Goal: Transaction & Acquisition: Purchase product/service

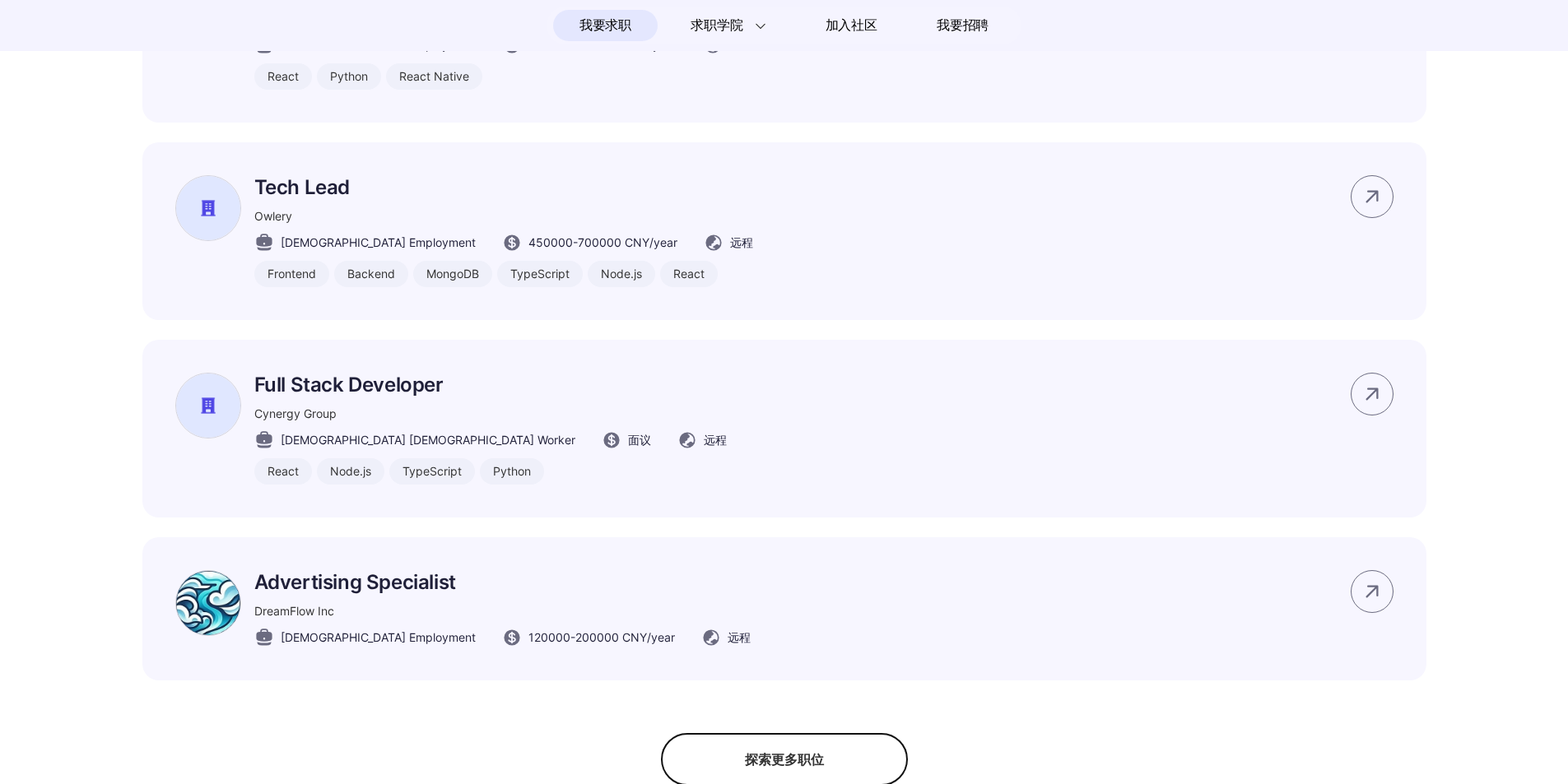
scroll to position [822, 0]
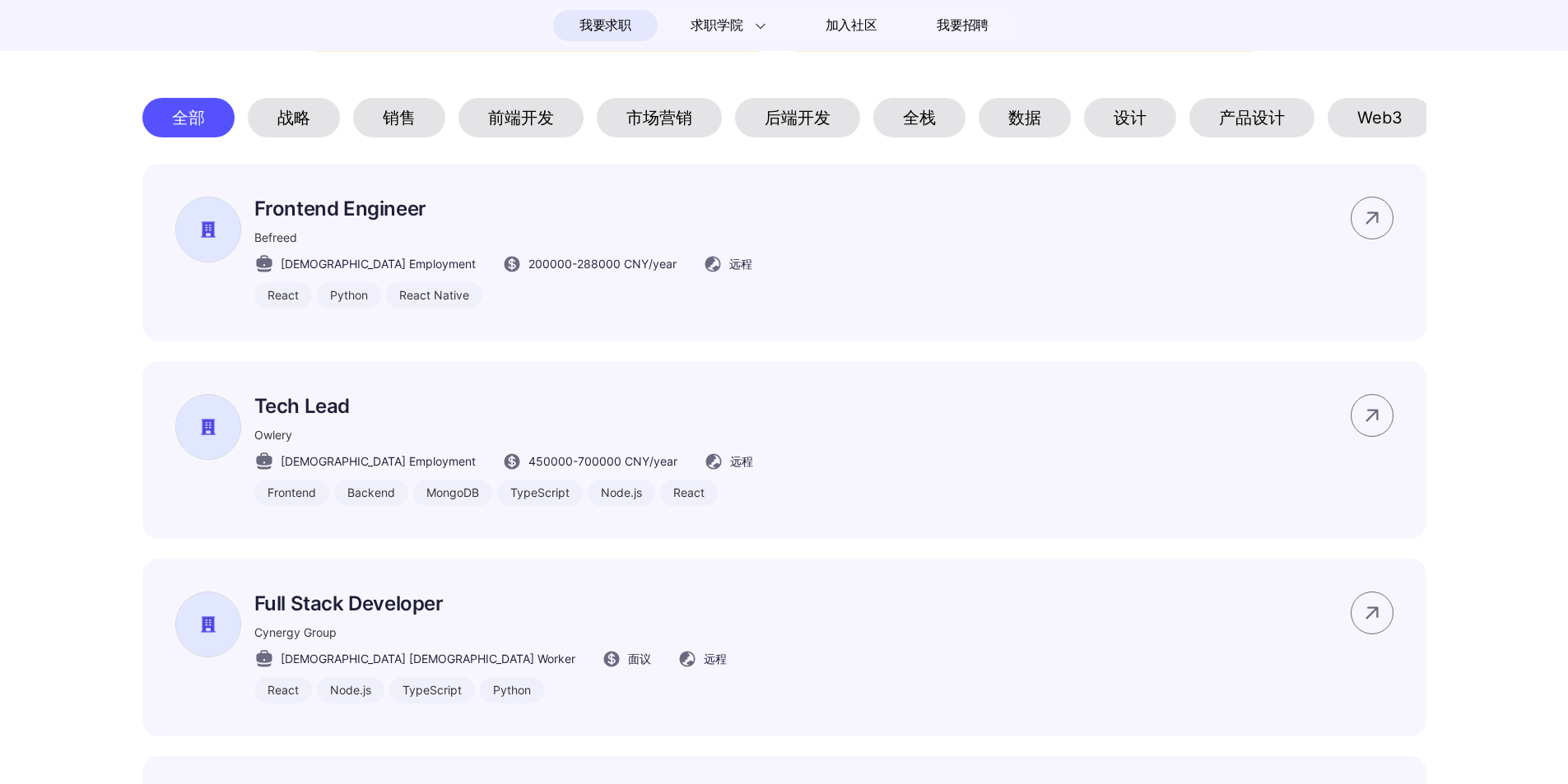
click at [505, 126] on div "前端开发" at bounding box center [520, 117] width 125 height 39
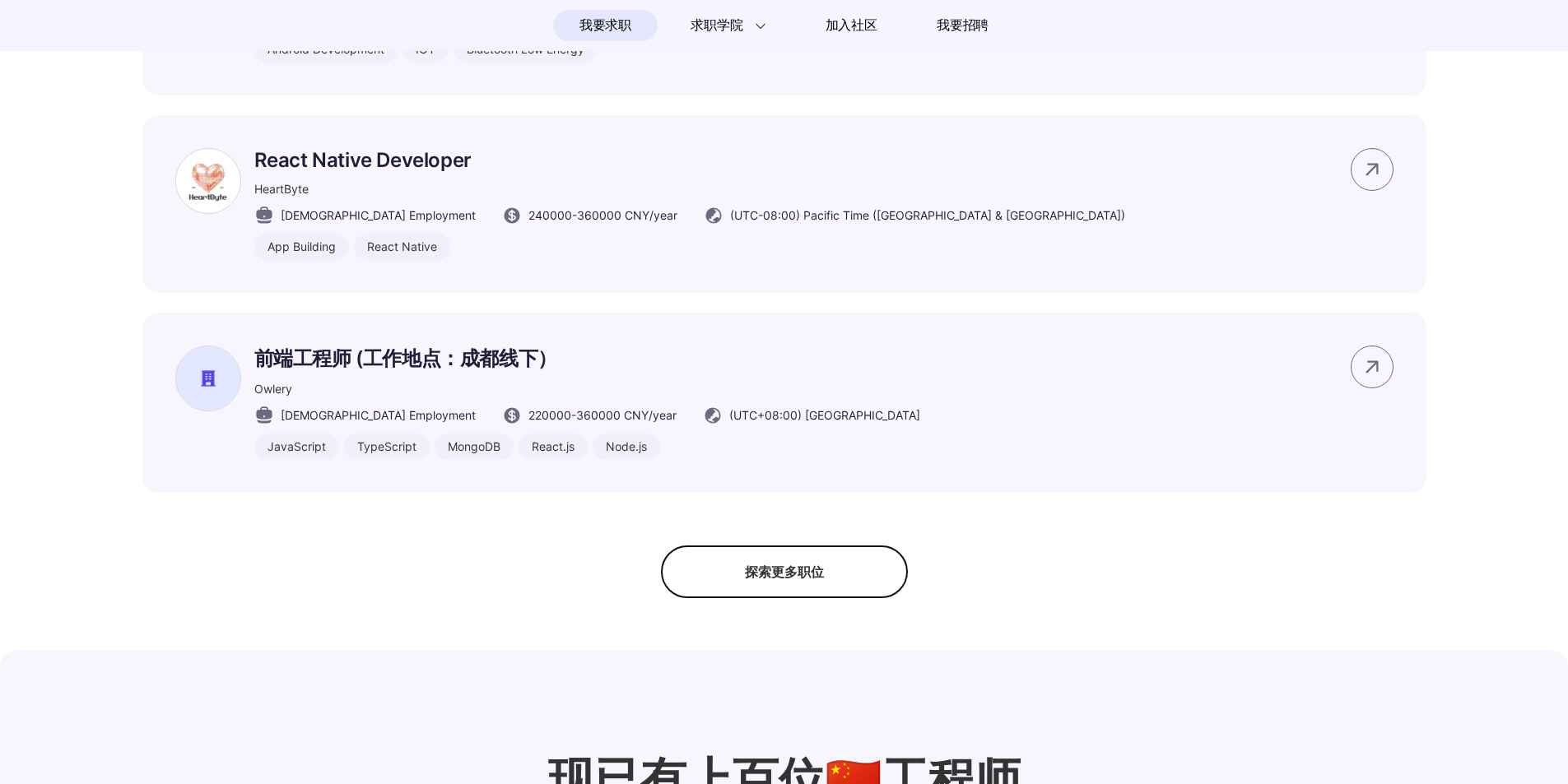
scroll to position [1316, 0]
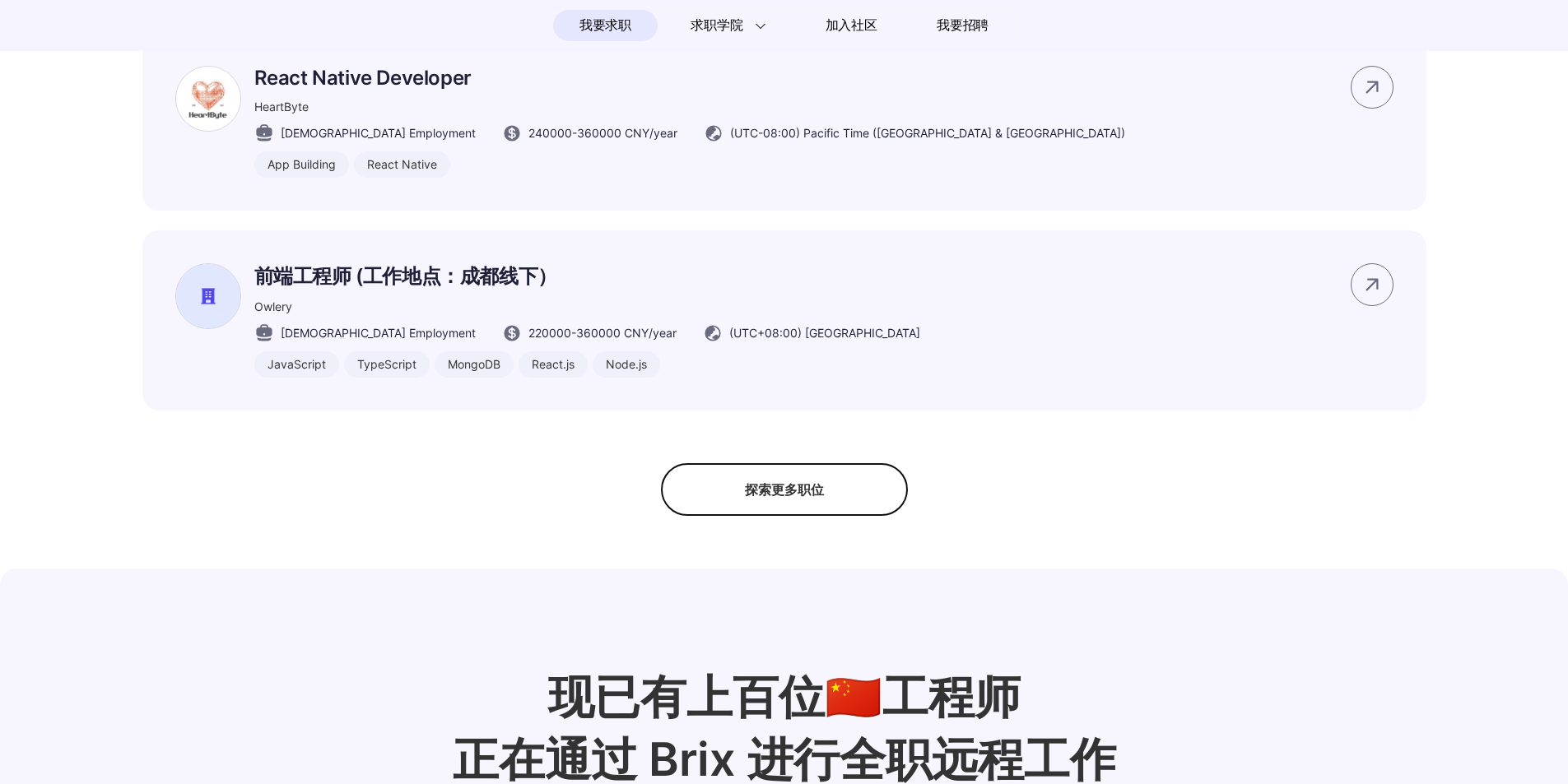
click at [827, 516] on div "探索更多职位" at bounding box center [784, 489] width 247 height 52
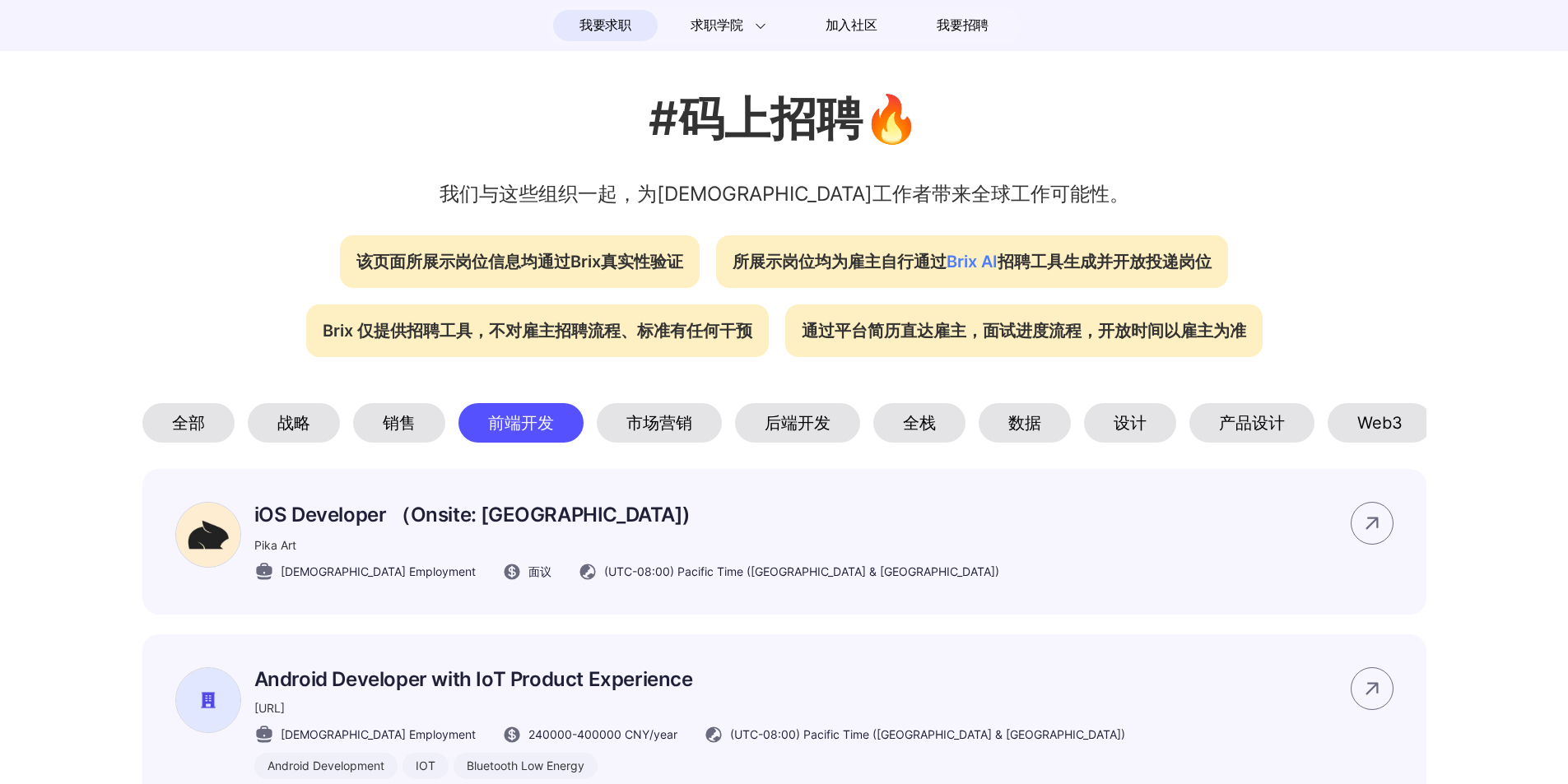
scroll to position [494, 0]
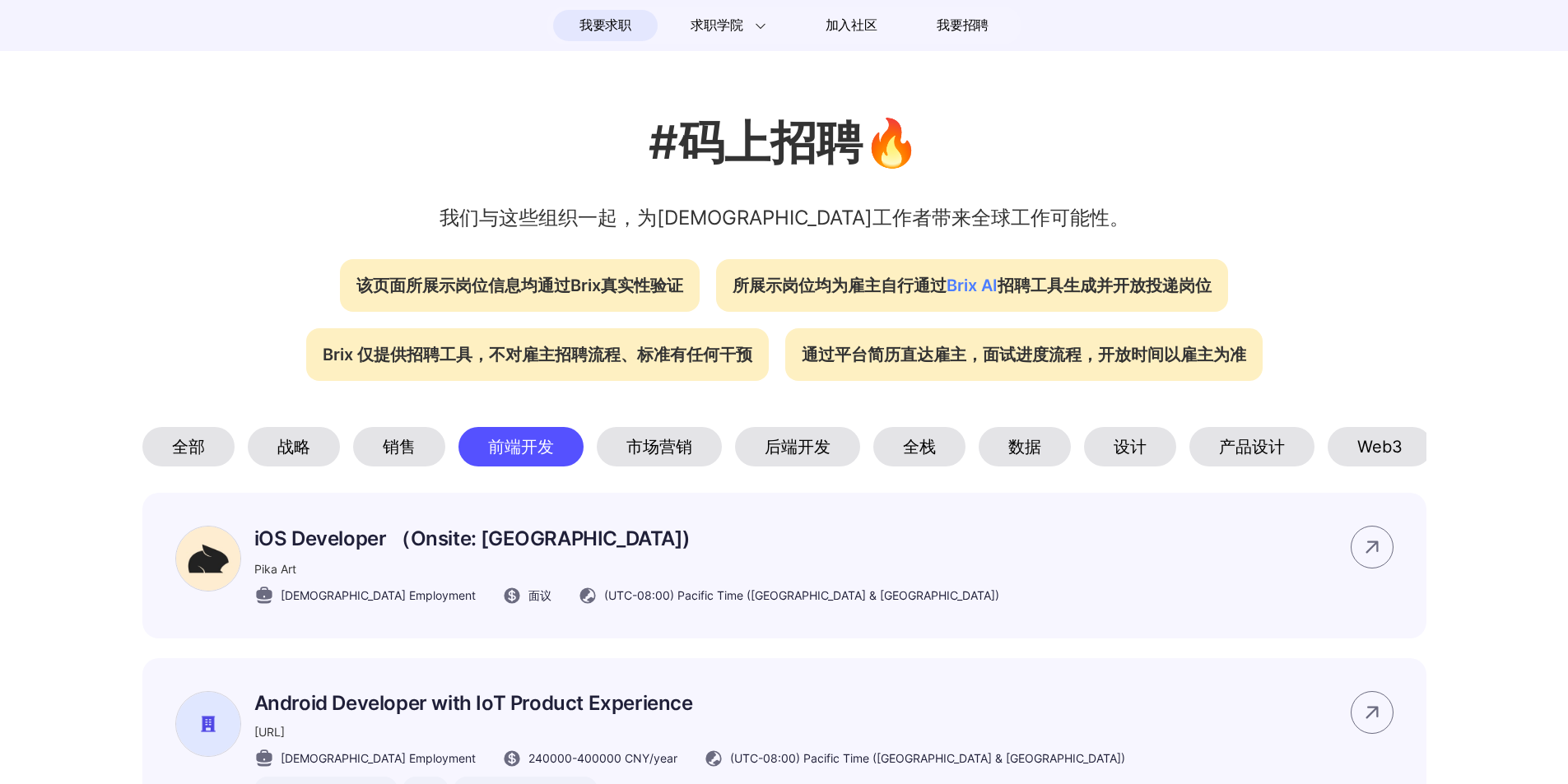
click at [540, 461] on div "前端开发" at bounding box center [520, 447] width 125 height 39
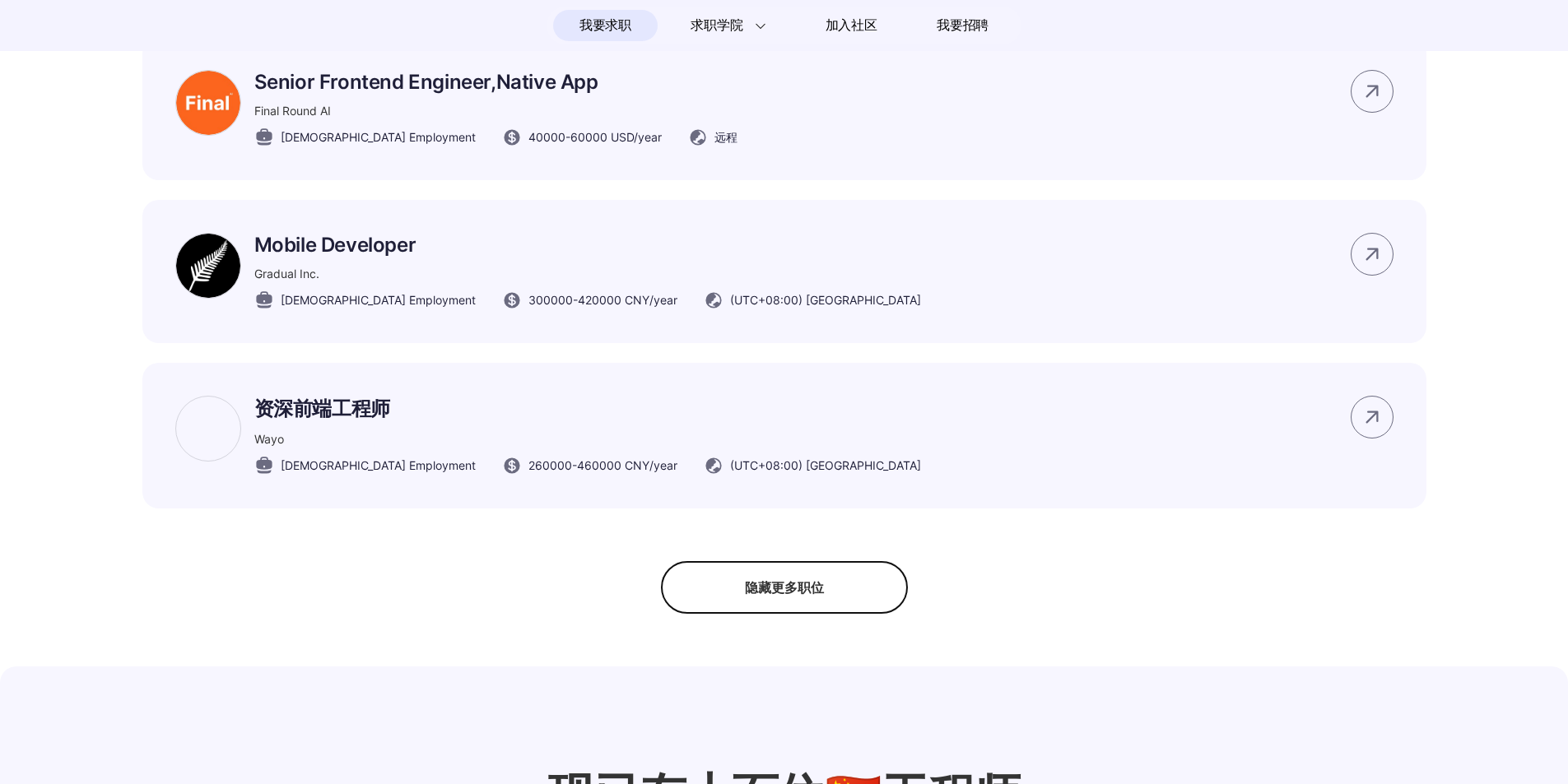
scroll to position [2140, 0]
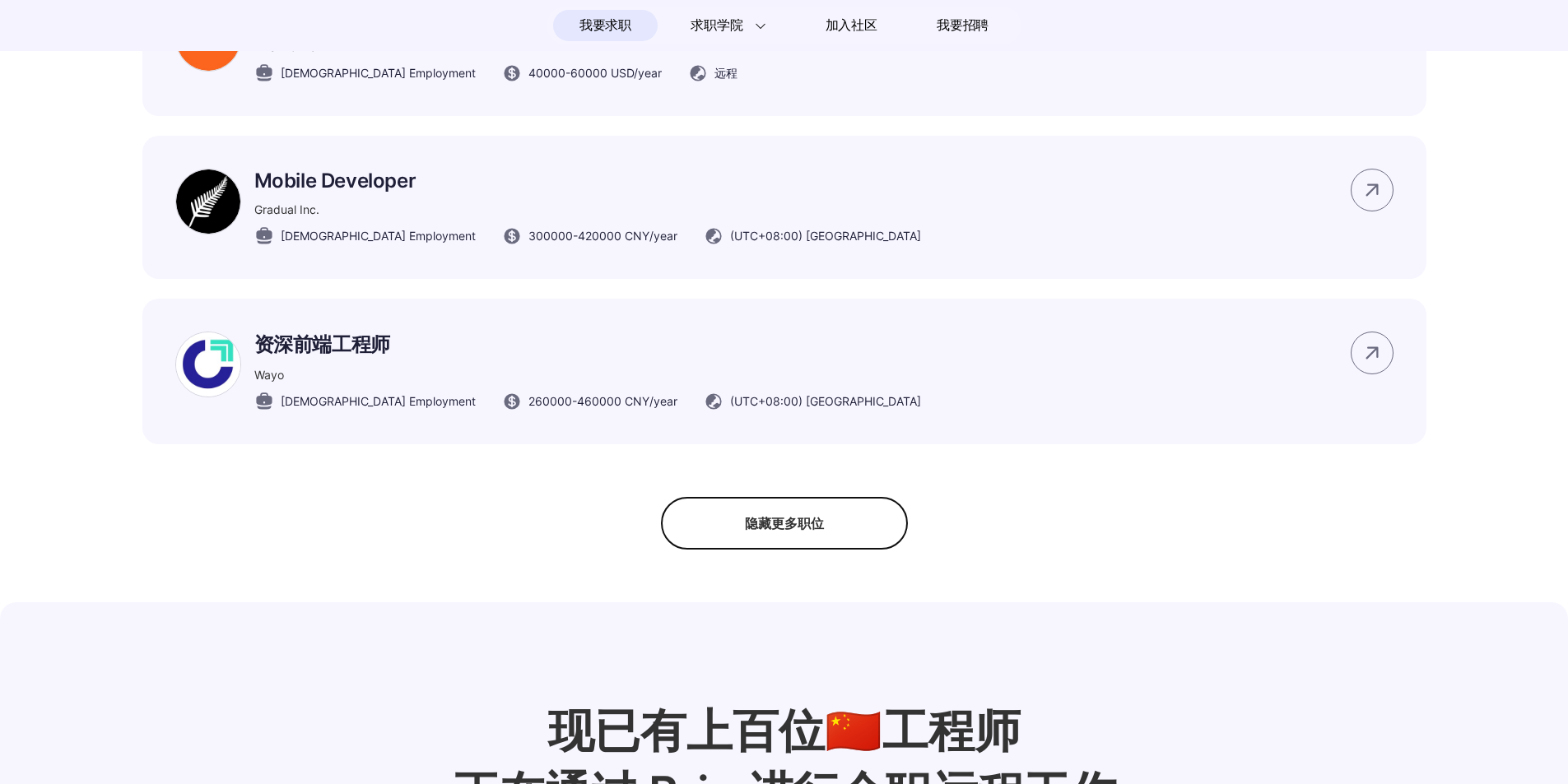
click at [751, 550] on div "隐藏更多职位" at bounding box center [784, 524] width 247 height 52
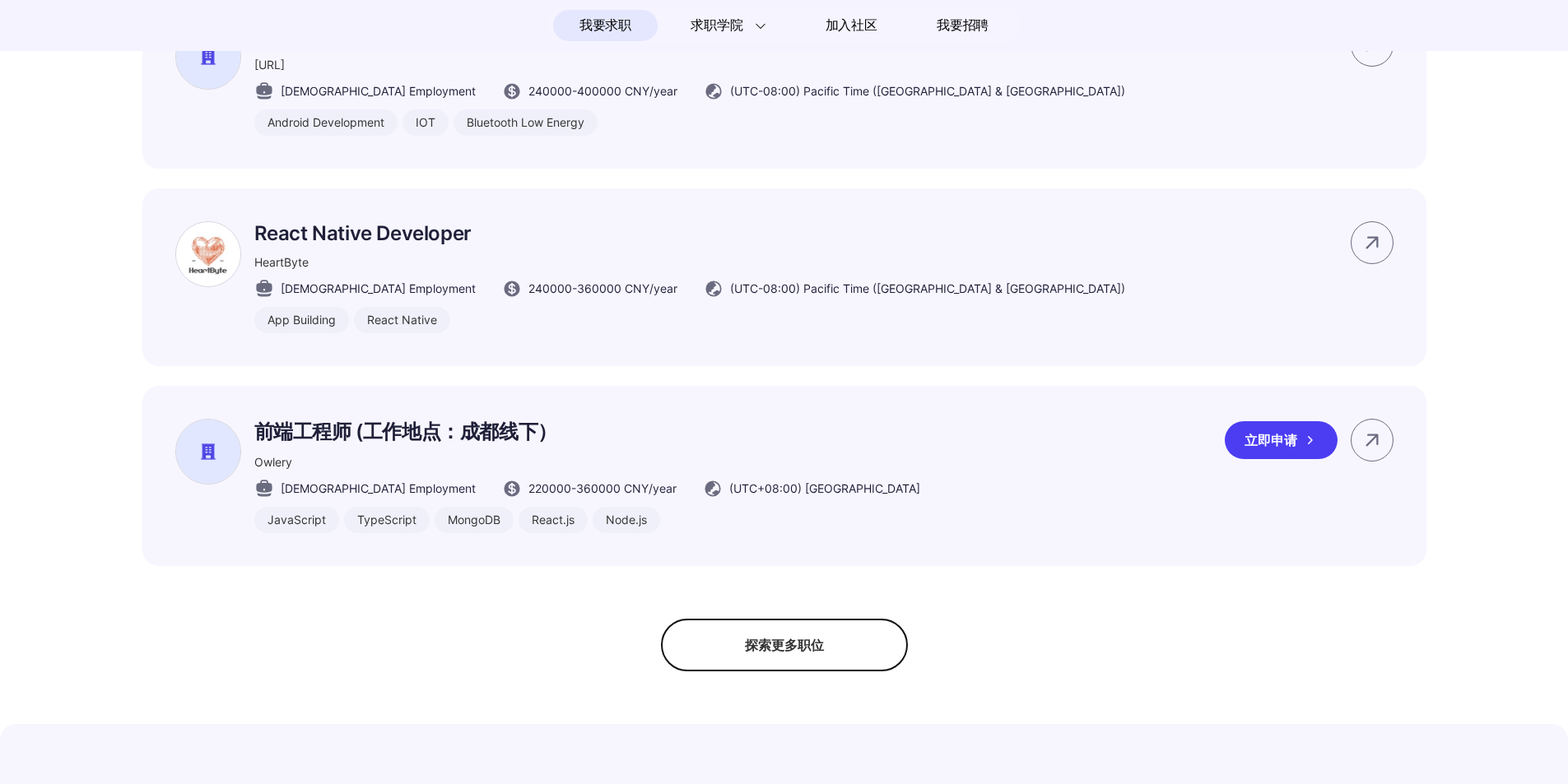
scroll to position [1316, 0]
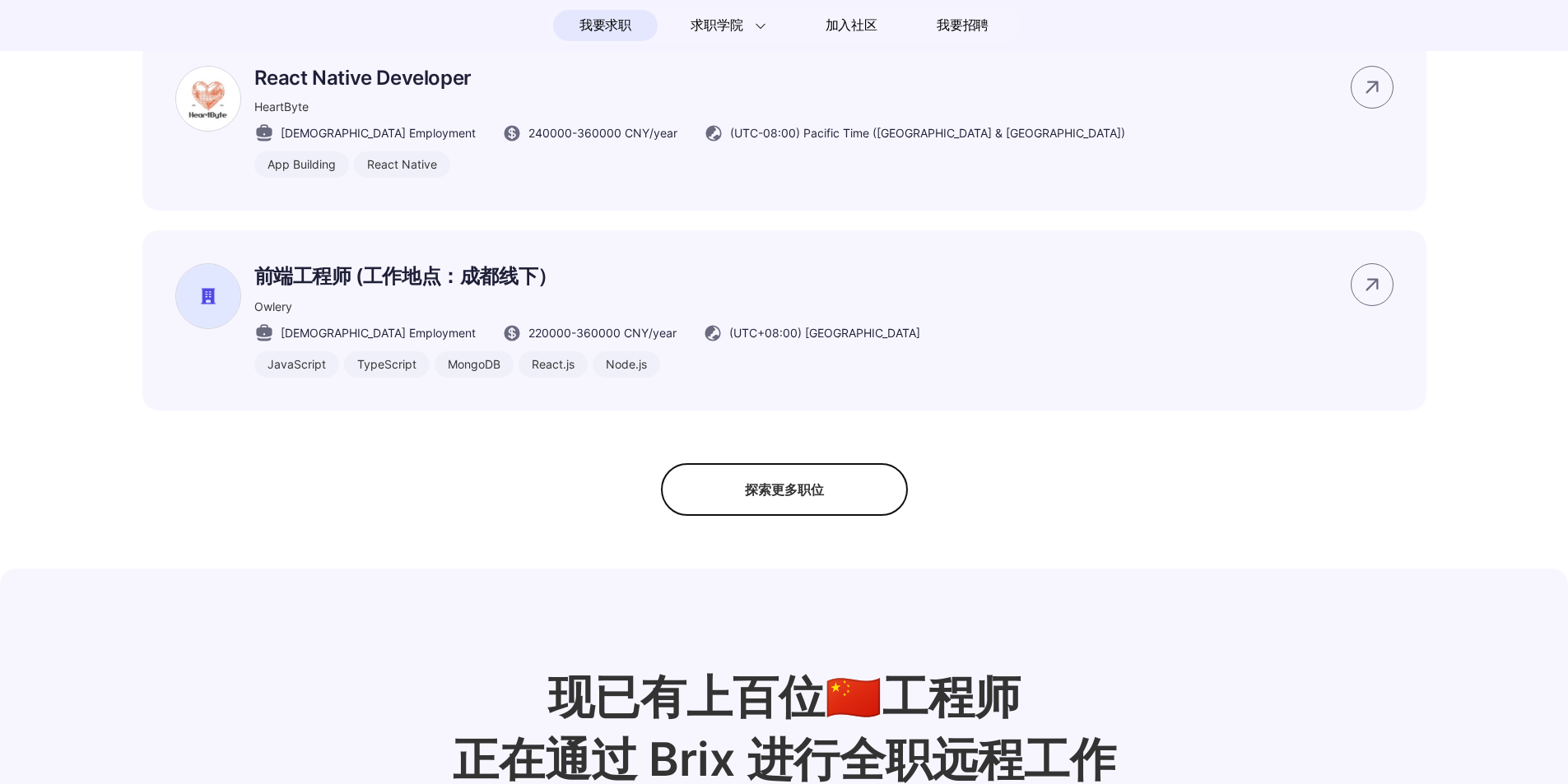
click at [805, 516] on div "探索更多职位" at bounding box center [784, 489] width 247 height 52
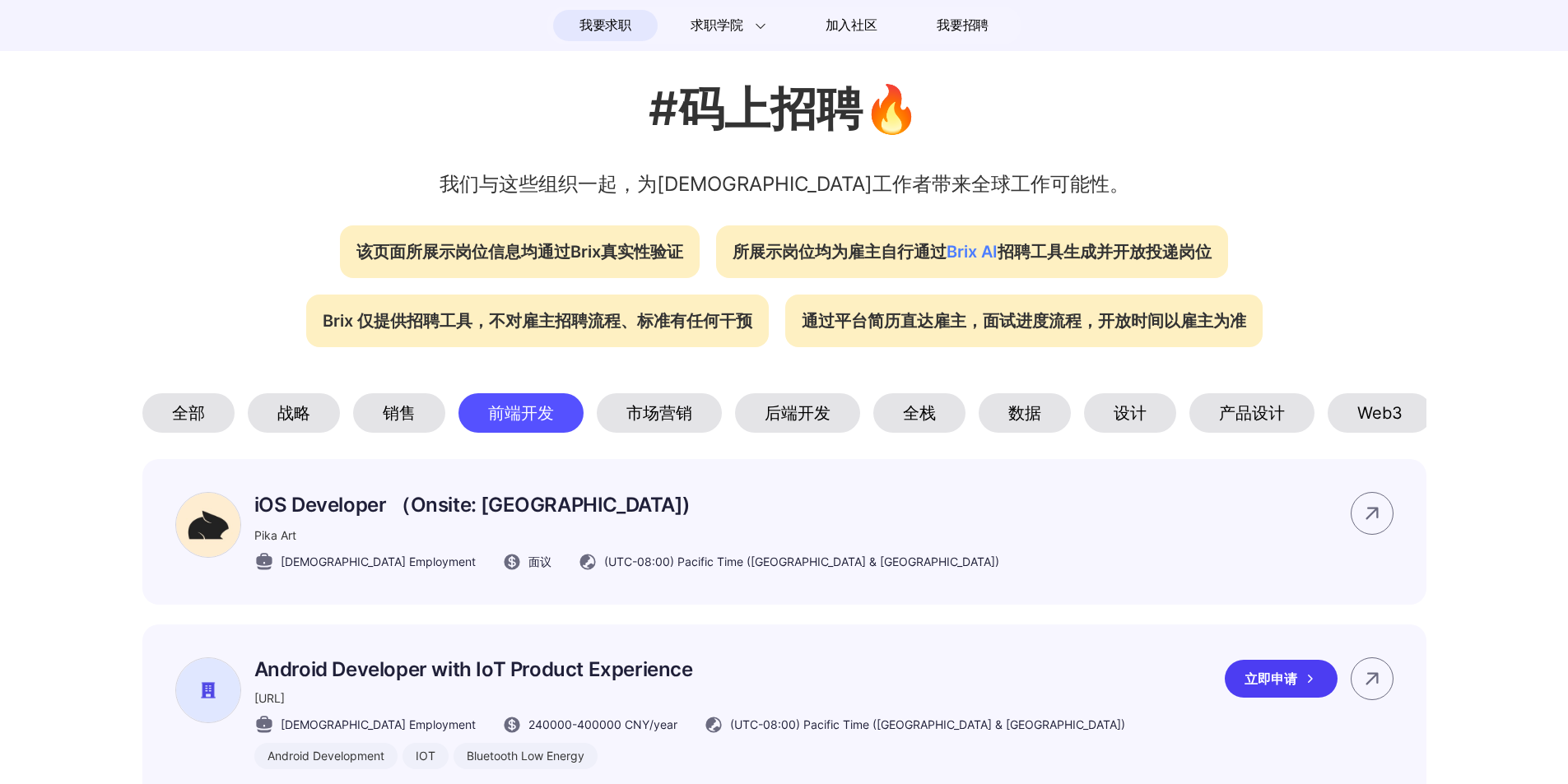
scroll to position [330, 0]
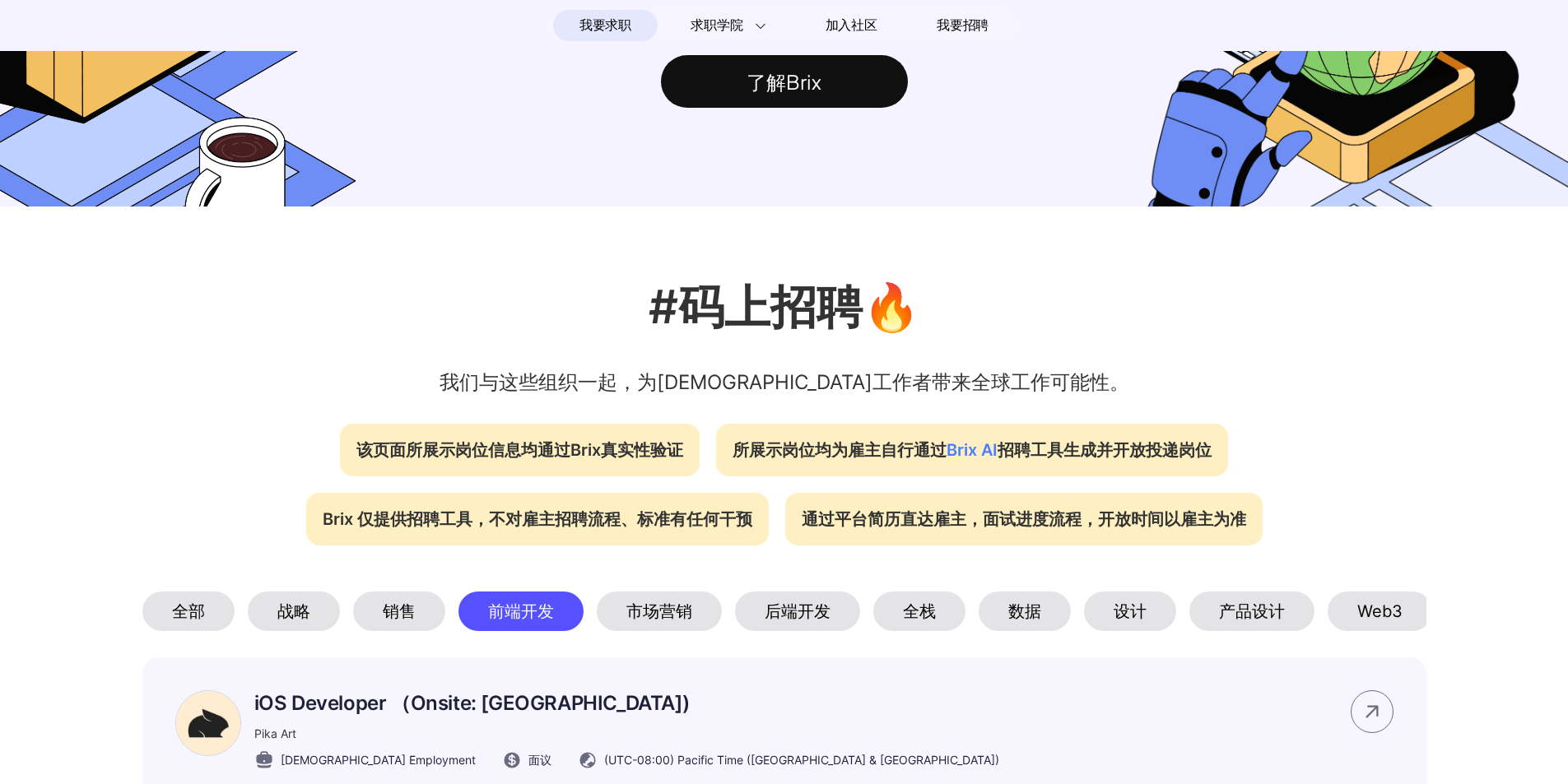
click at [630, 611] on div "市场营销" at bounding box center [659, 611] width 125 height 39
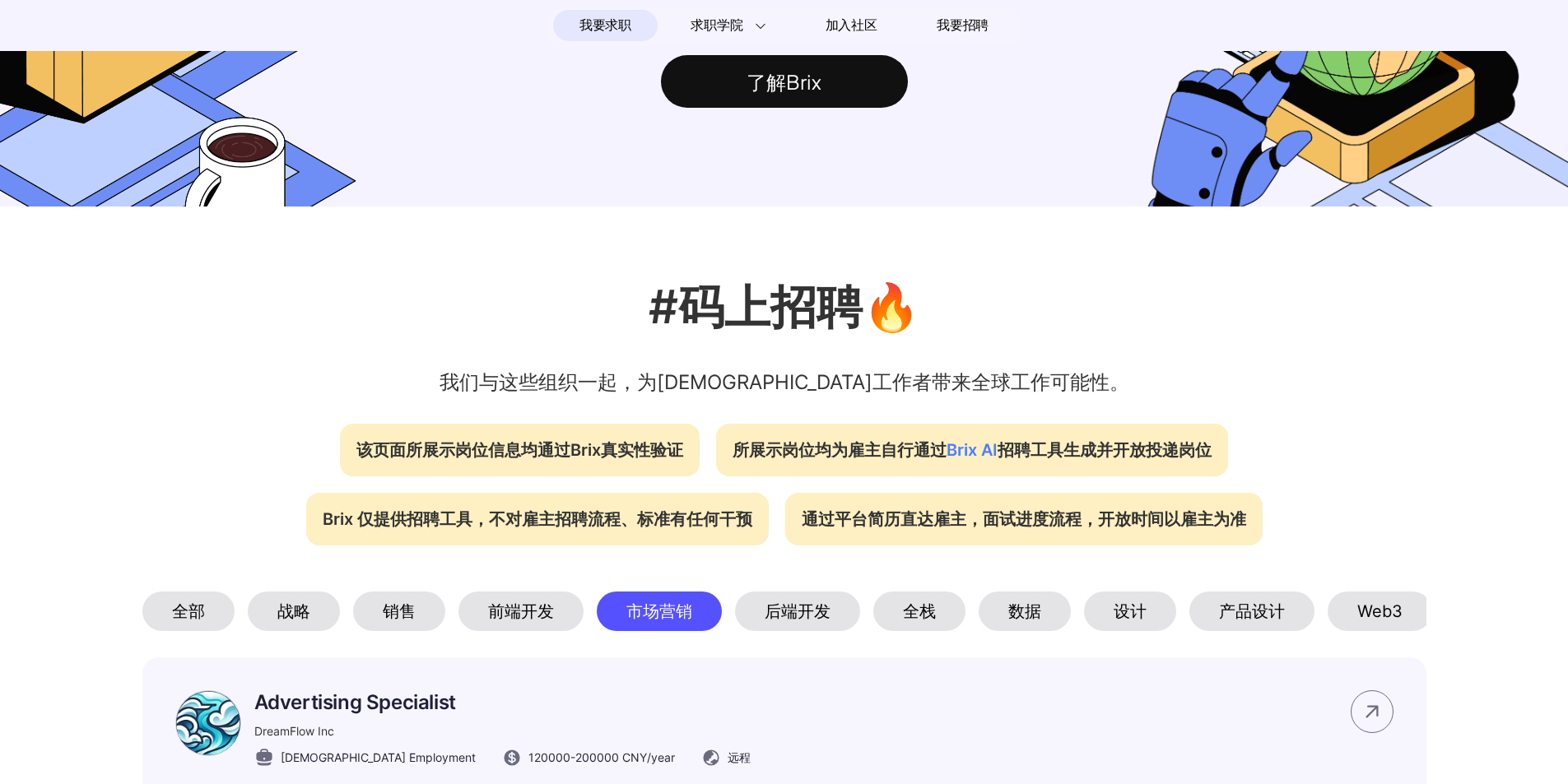
click at [543, 619] on div "前端开发" at bounding box center [520, 611] width 125 height 39
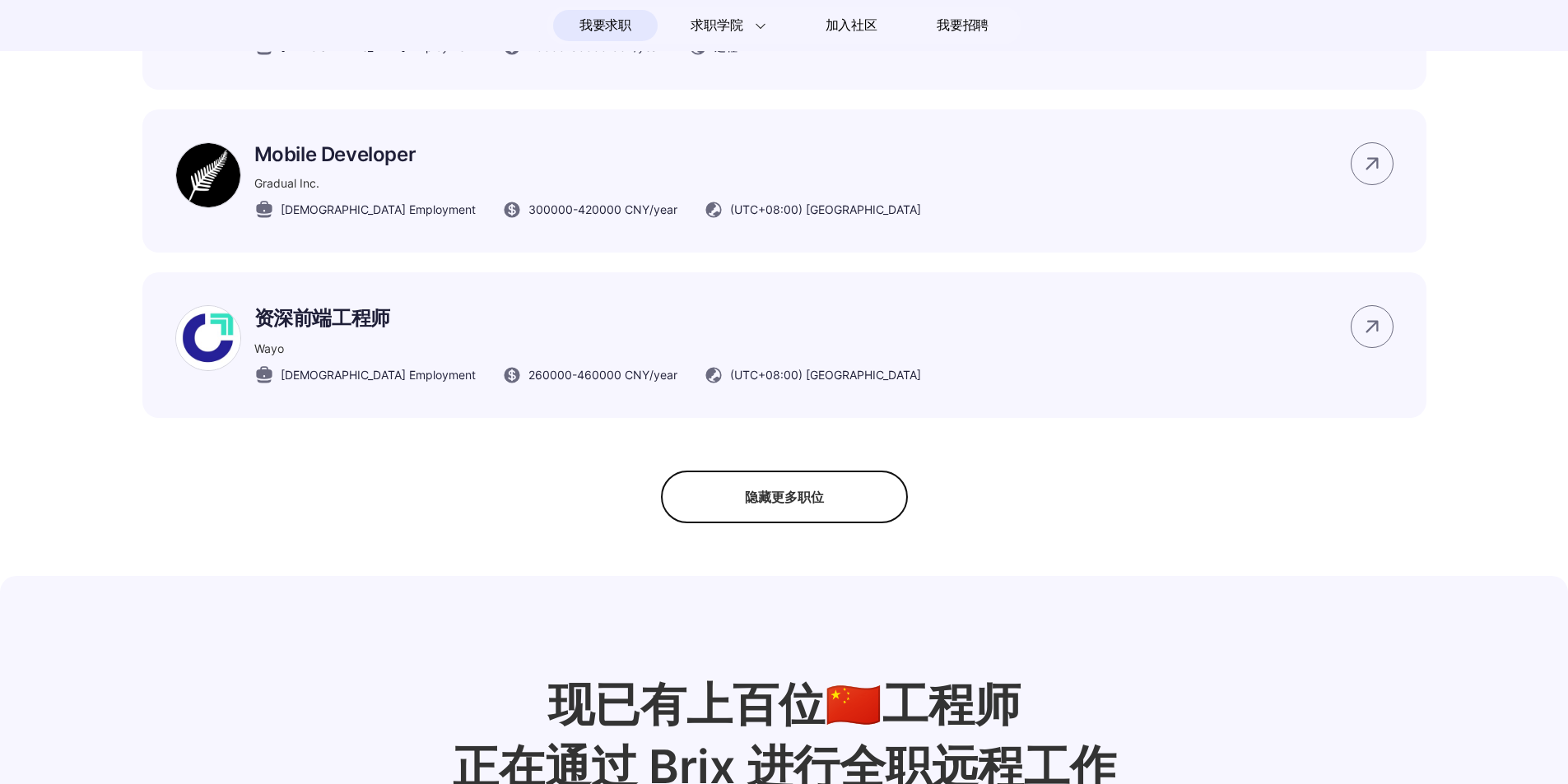
scroll to position [2222, 0]
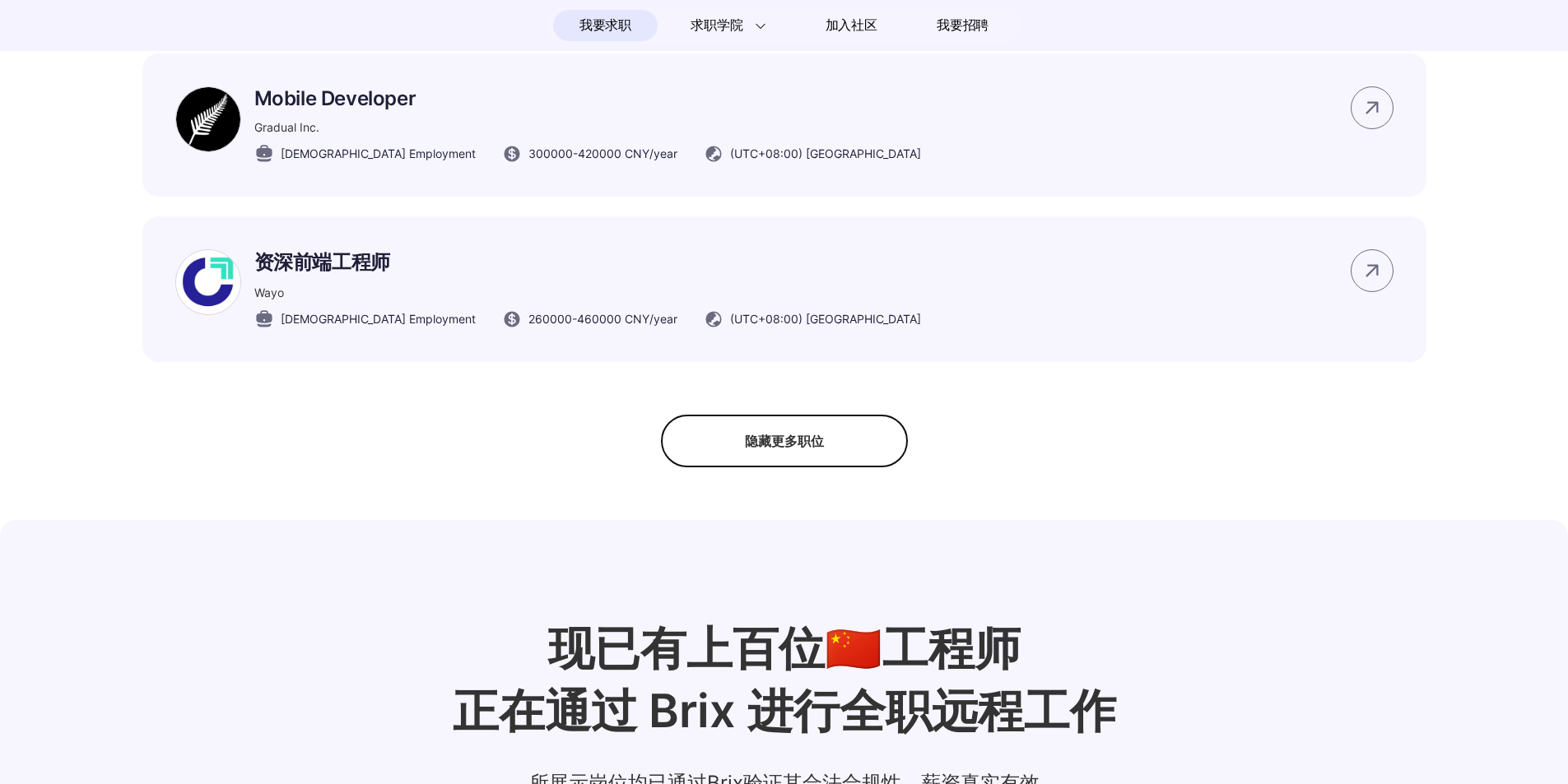
click at [698, 468] on div "隐藏更多职位" at bounding box center [784, 441] width 247 height 52
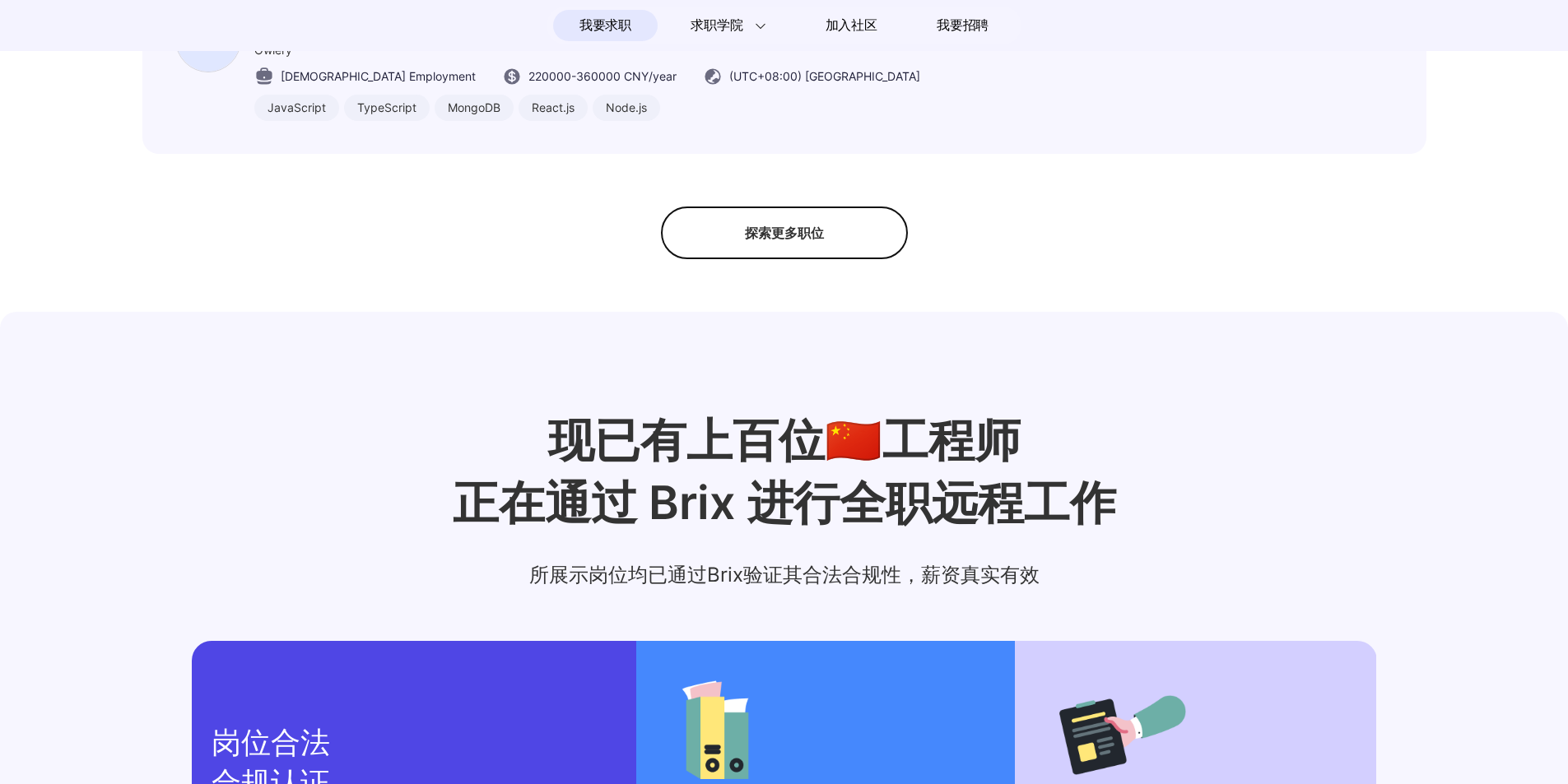
scroll to position [1234, 0]
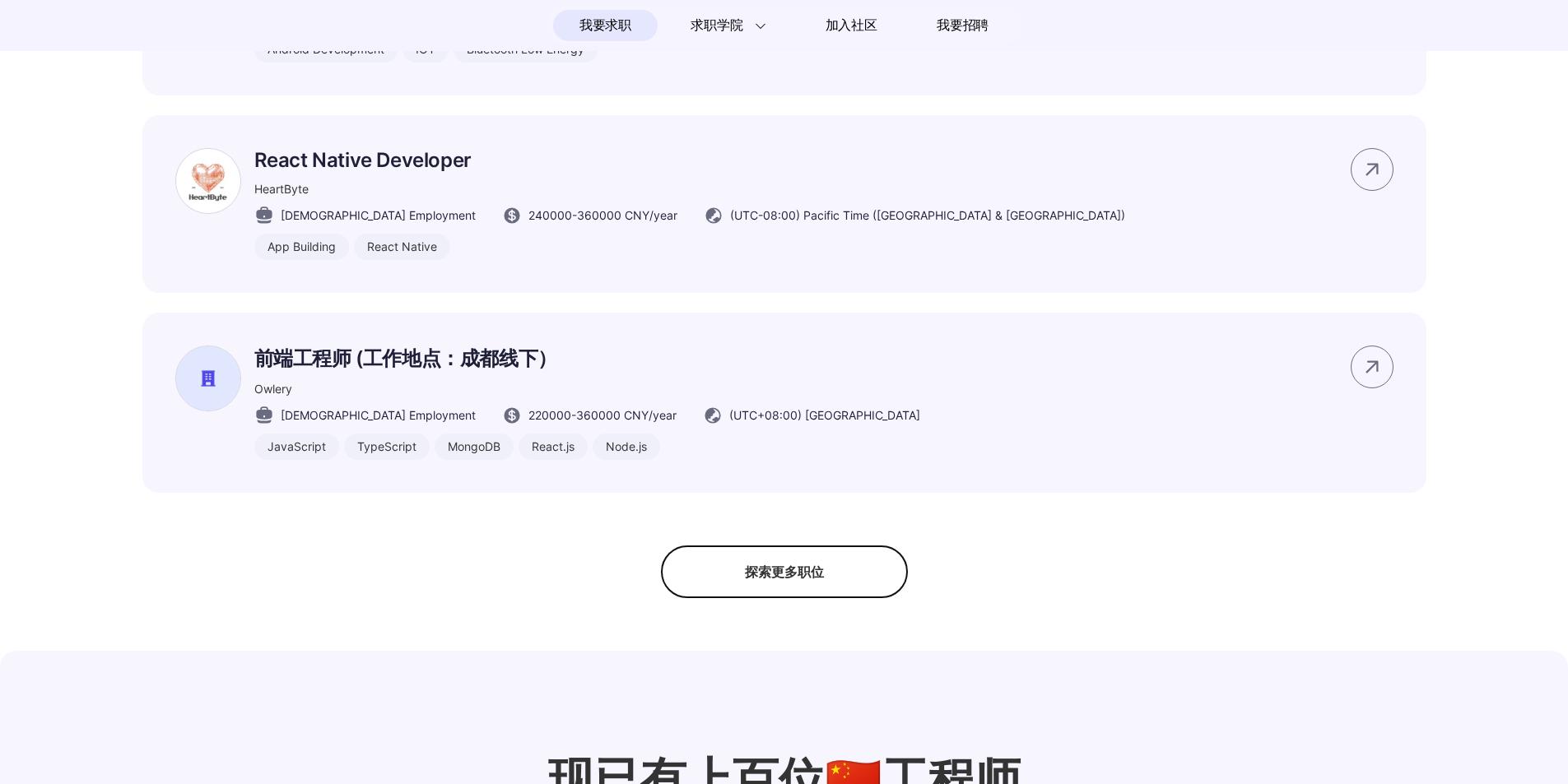
click at [805, 598] on div "探索更多职位" at bounding box center [784, 572] width 247 height 52
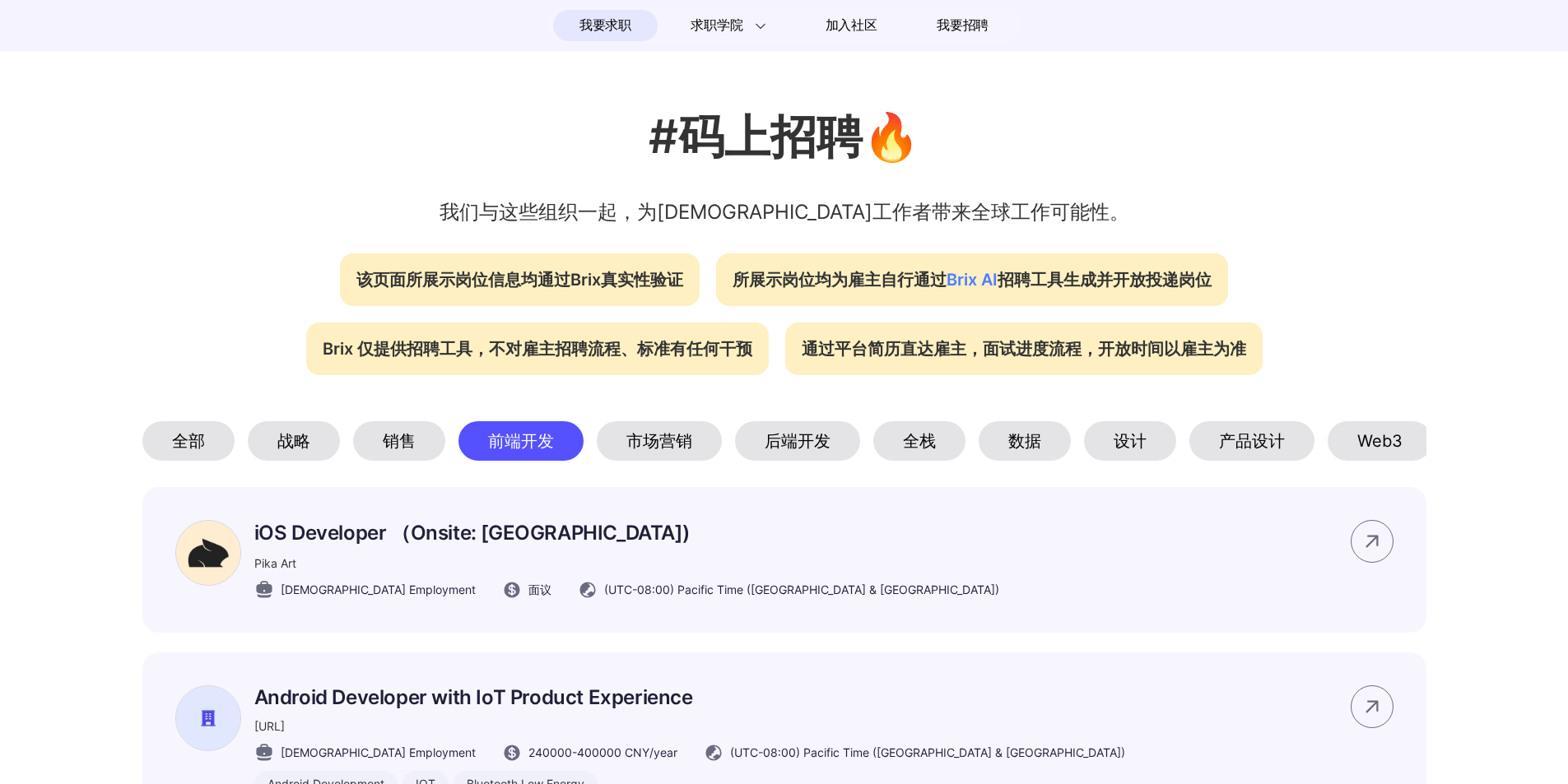
scroll to position [246, 0]
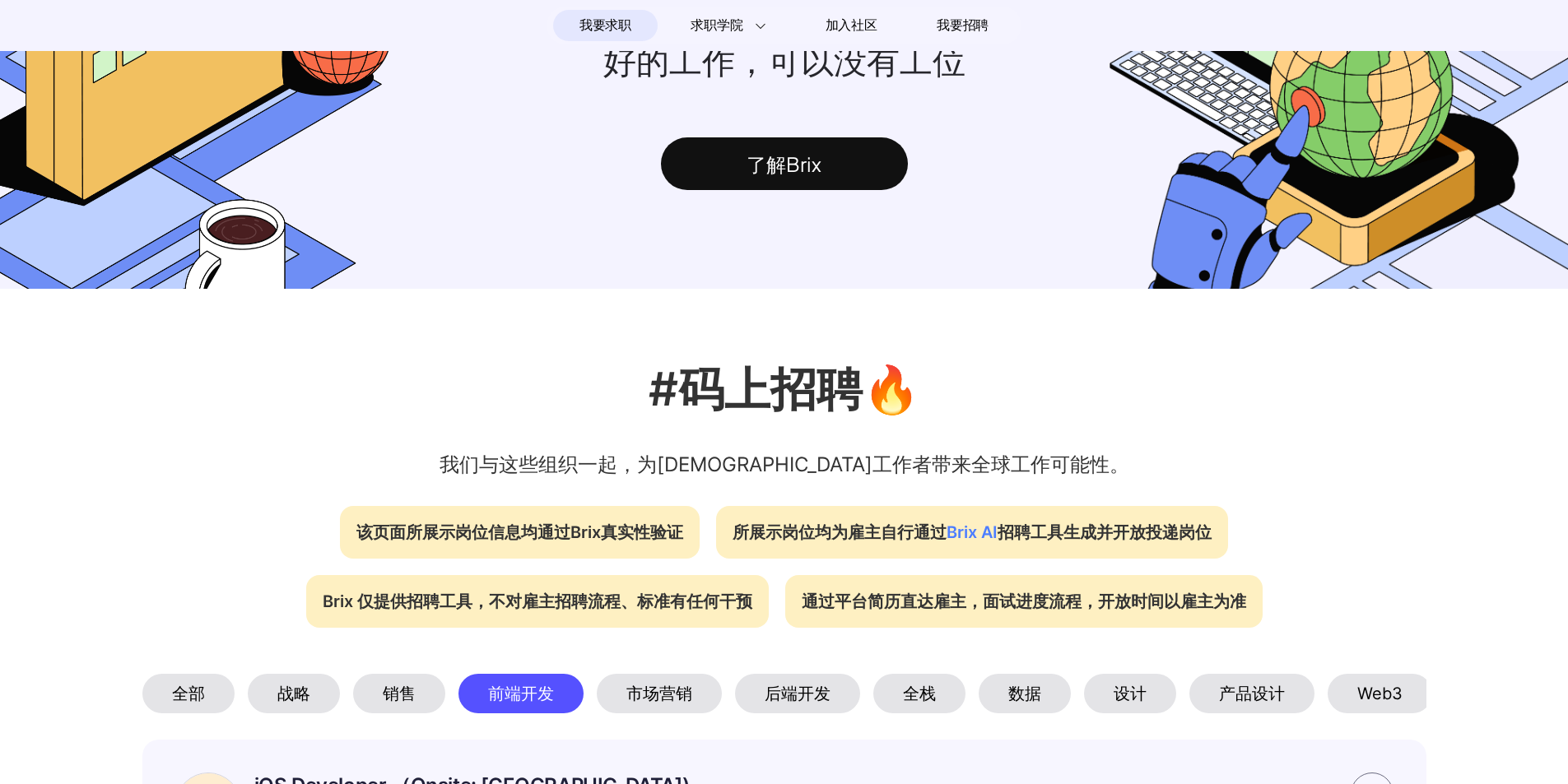
click at [667, 403] on p "#码上招聘🔥" at bounding box center [784, 389] width 1568 height 69
drag, startPoint x: 743, startPoint y: 406, endPoint x: 860, endPoint y: 412, distance: 117.2
click at [860, 412] on p "#码上招聘🔥" at bounding box center [784, 389] width 1568 height 69
click at [675, 444] on div "#码上招聘🔥 我们与这些组织一起，为[DEMOGRAPHIC_DATA]工作者带来全球工作可能性。" at bounding box center [784, 417] width 1568 height 125
drag, startPoint x: 562, startPoint y: 470, endPoint x: 1065, endPoint y: 475, distance: 503.0
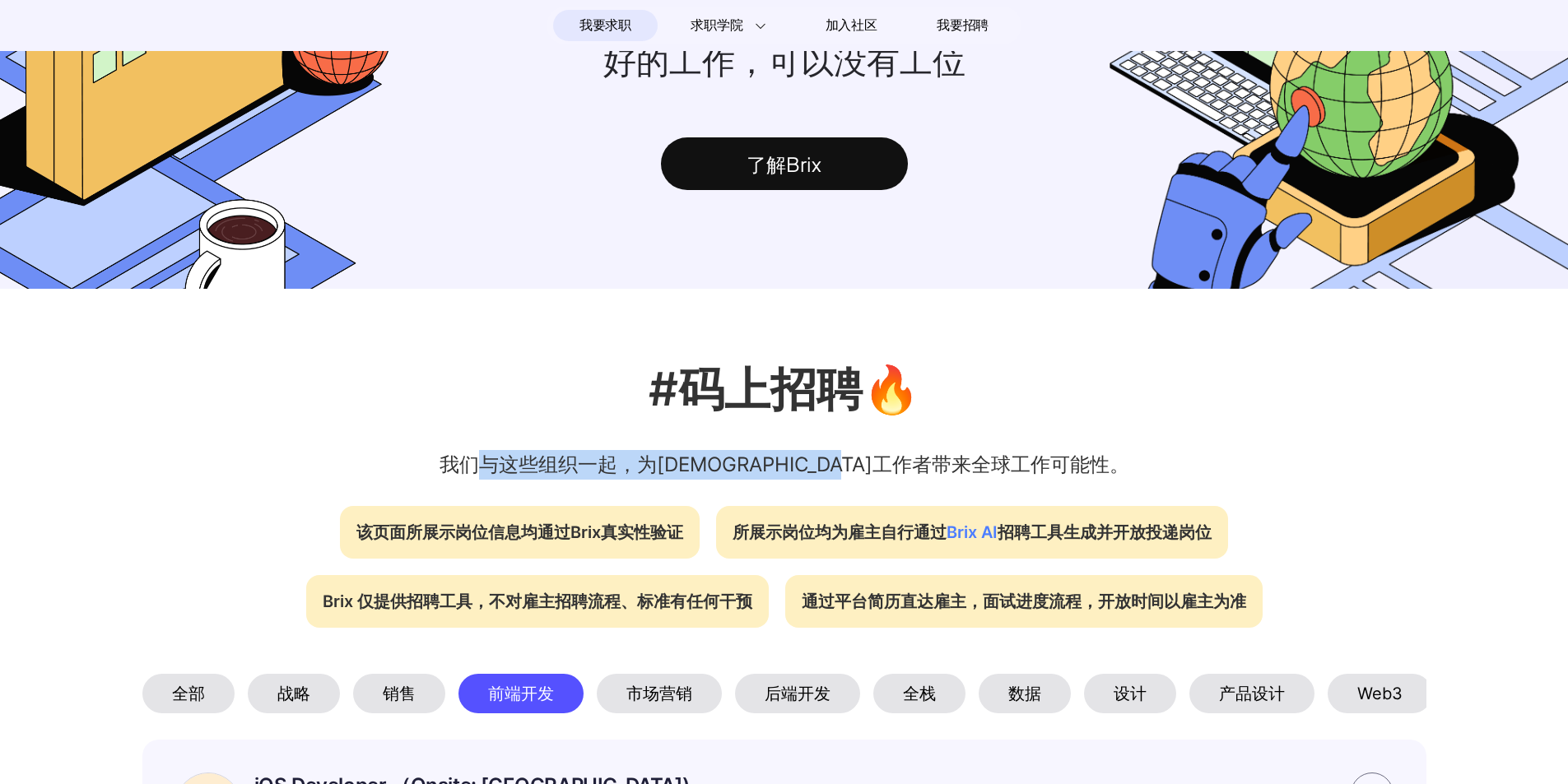
click at [1065, 475] on p "我们与这些组织一起，为[DEMOGRAPHIC_DATA]工作者带来全球工作可能性。" at bounding box center [784, 465] width 1568 height 30
click at [884, 480] on p "我们与这些组织一起，为[DEMOGRAPHIC_DATA]工作者带来全球工作可能性。" at bounding box center [784, 465] width 1568 height 30
drag, startPoint x: 1032, startPoint y: 481, endPoint x: 473, endPoint y: 477, distance: 559.0
click at [473, 477] on p "我们与这些组织一起，为[DEMOGRAPHIC_DATA]工作者带来全球工作可能性。" at bounding box center [784, 465] width 1568 height 30
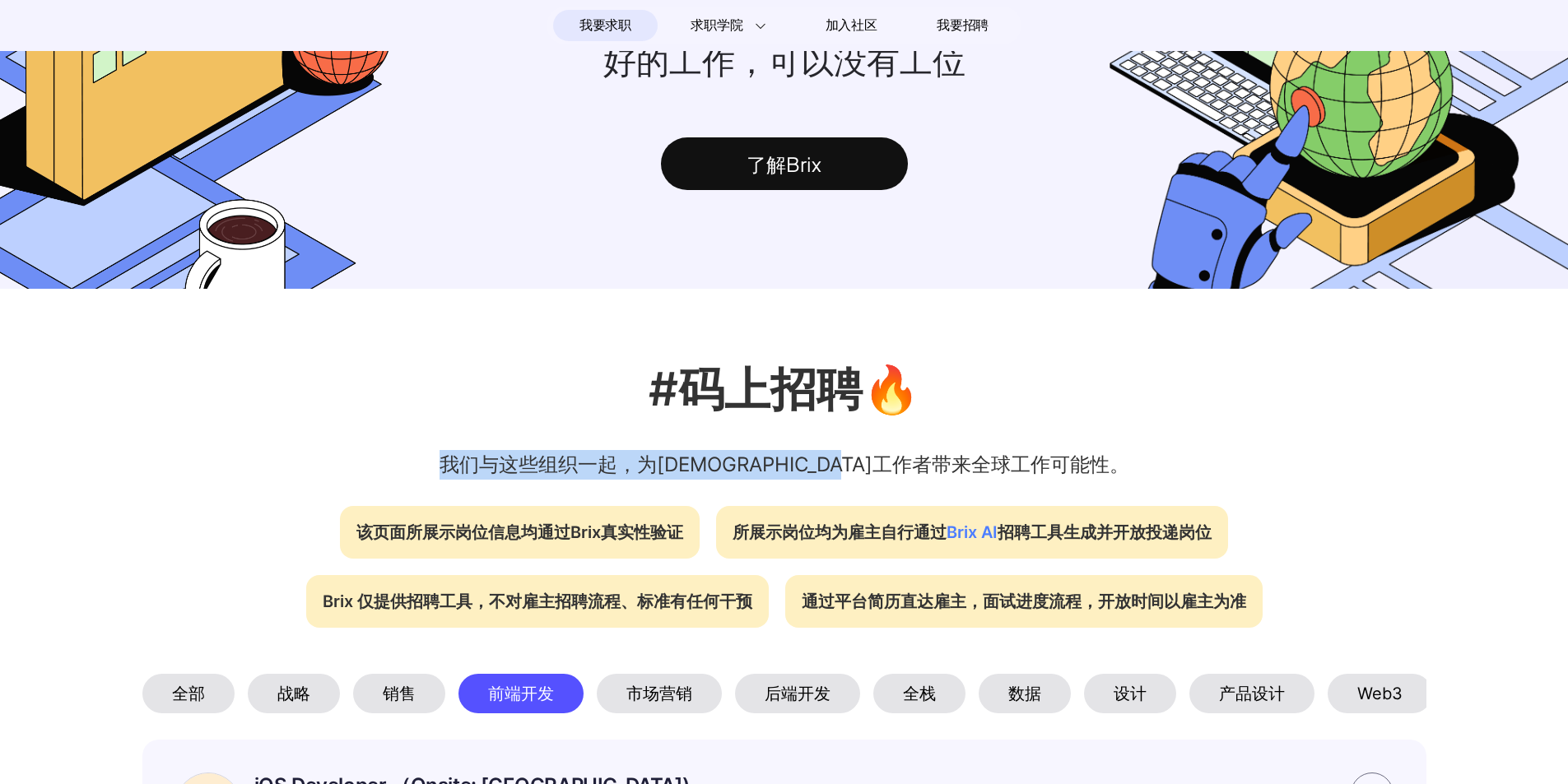
drag, startPoint x: 537, startPoint y: 481, endPoint x: 1128, endPoint y: 481, distance: 591.0
click at [1128, 480] on p "我们与这些组织一起，为[DEMOGRAPHIC_DATA]工作者带来全球工作可能性。" at bounding box center [784, 465] width 1568 height 30
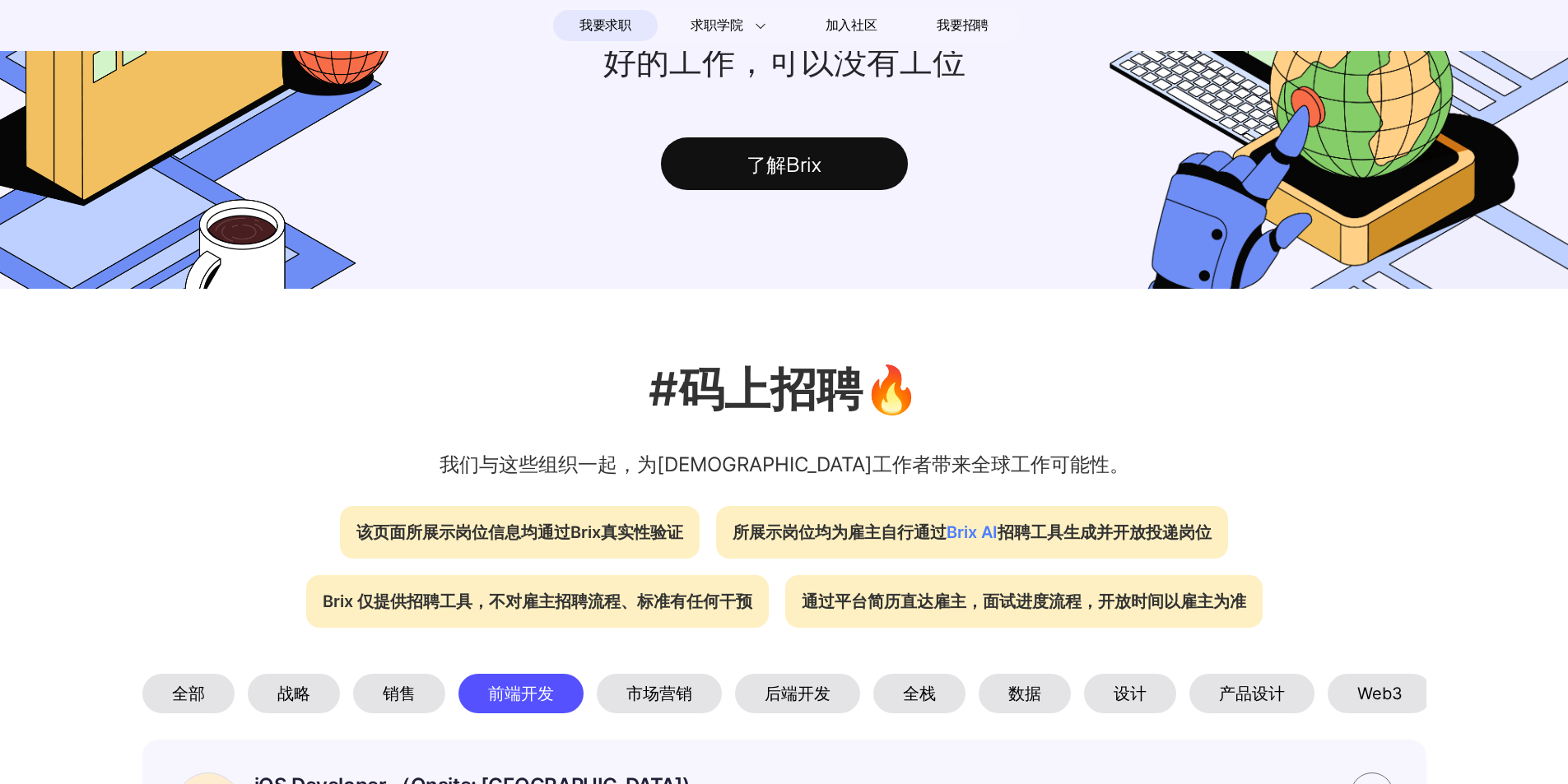
click at [1108, 499] on div "该页面所展示岗位信息均通过Brix真实性验证 所展示岗位均为雇主自行通过 Brix AI 招聘工具生成并开放投递岗位 Brix 仅提供招聘工具，不对雇主招聘流…" at bounding box center [784, 559] width 1186 height 138
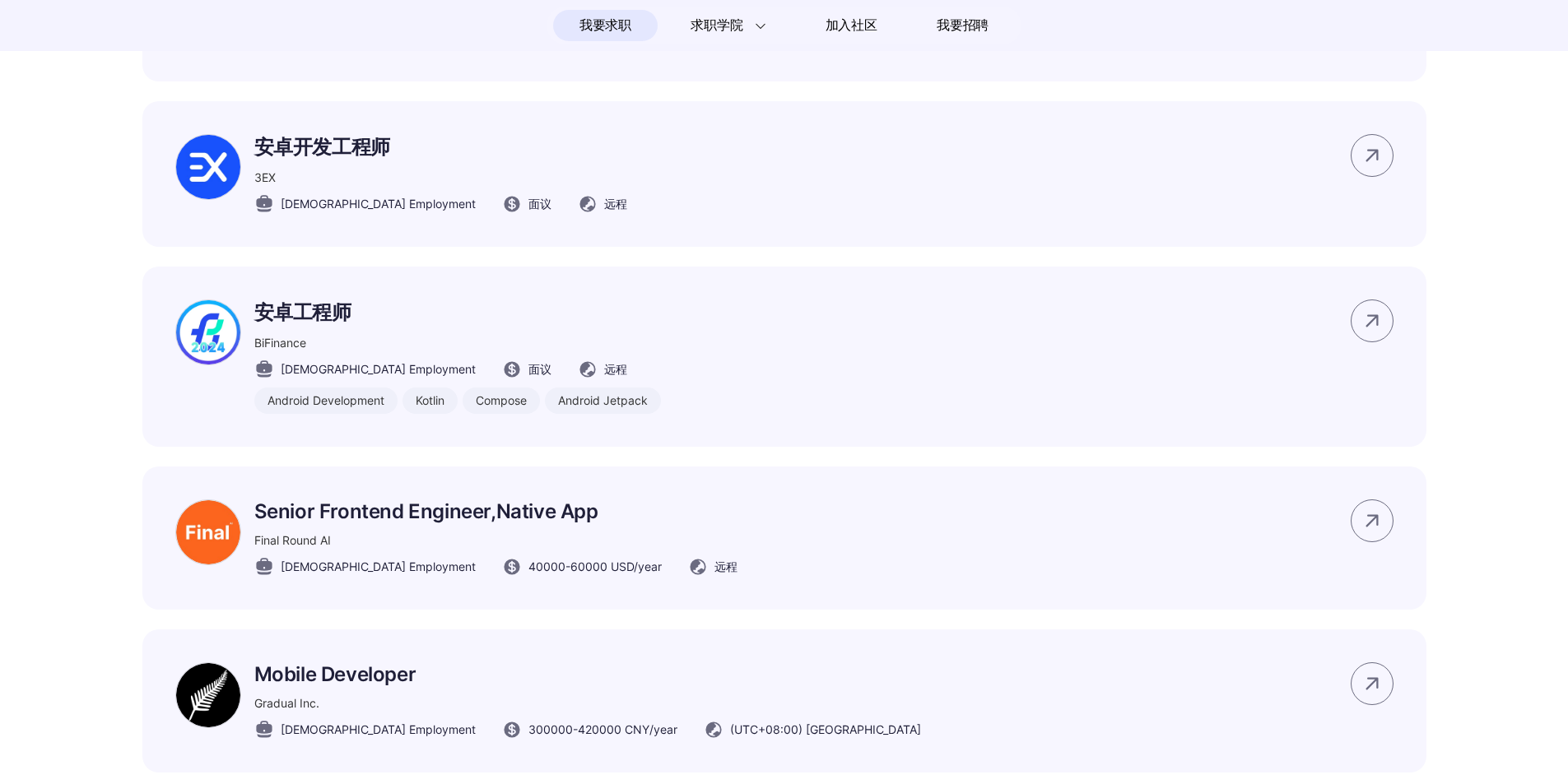
scroll to position [2057, 0]
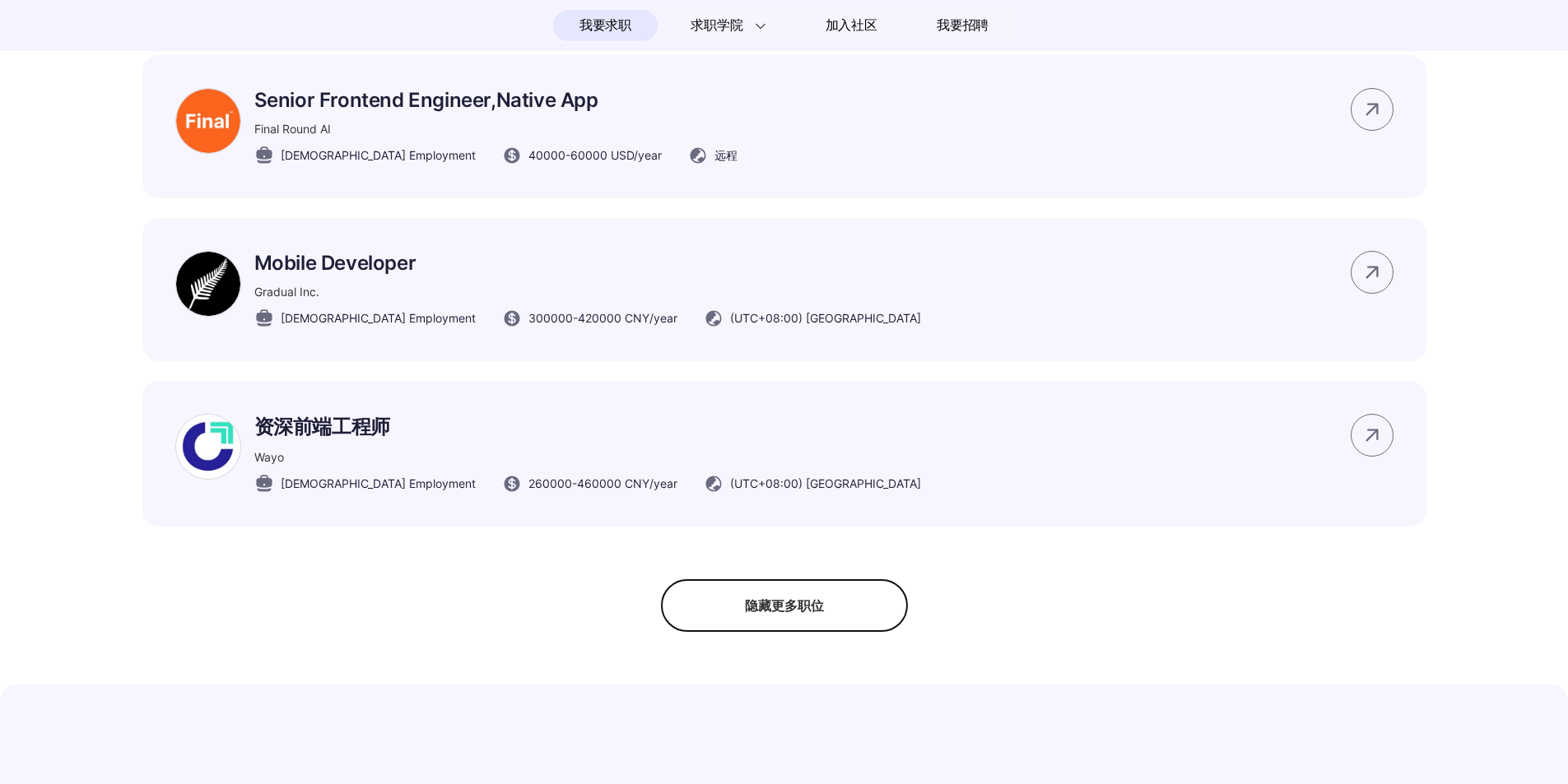
click at [707, 494] on div "(UTC+08:00) [GEOGRAPHIC_DATA]" at bounding box center [812, 483] width 218 height 20
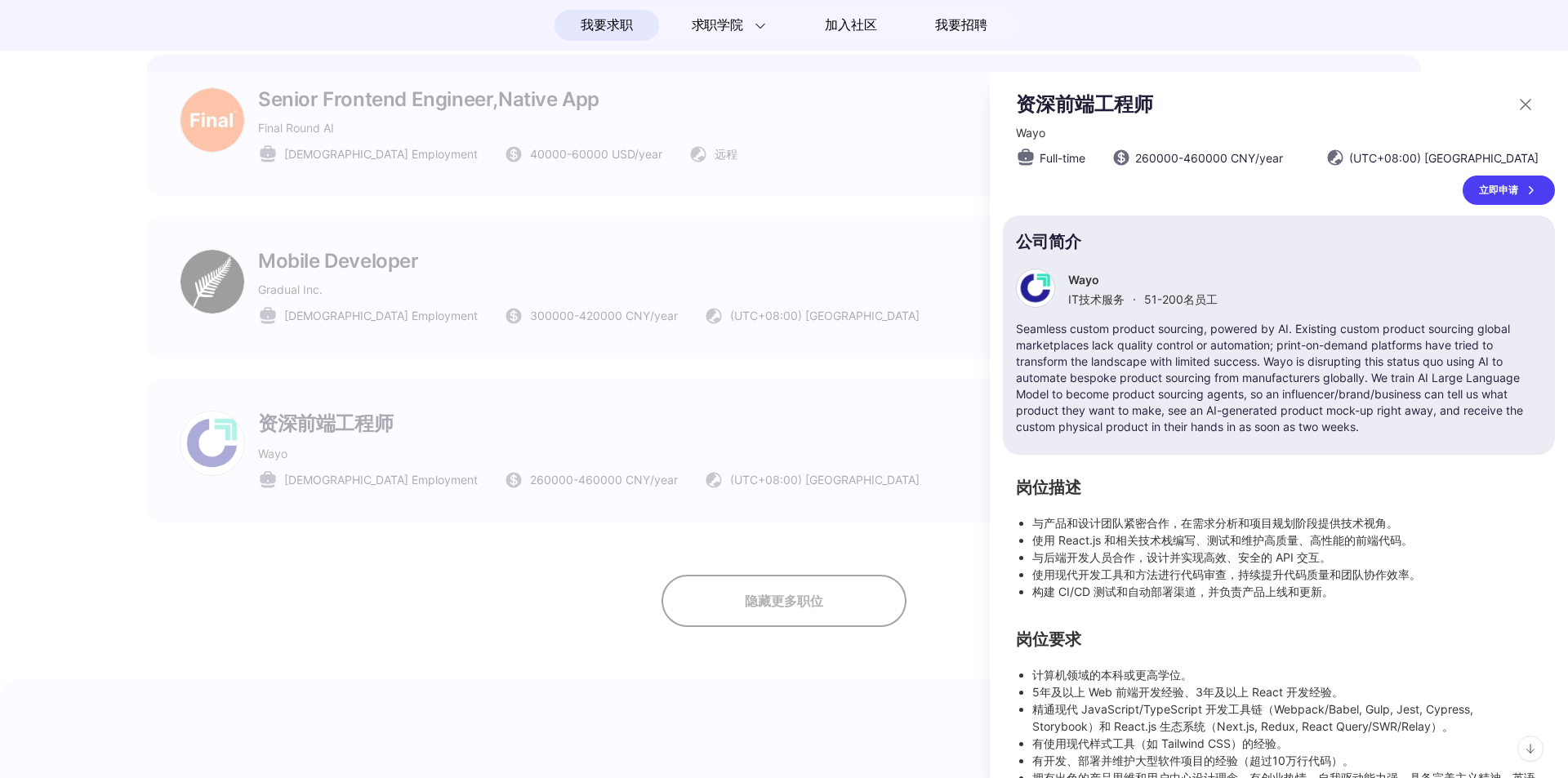
scroll to position [116, 0]
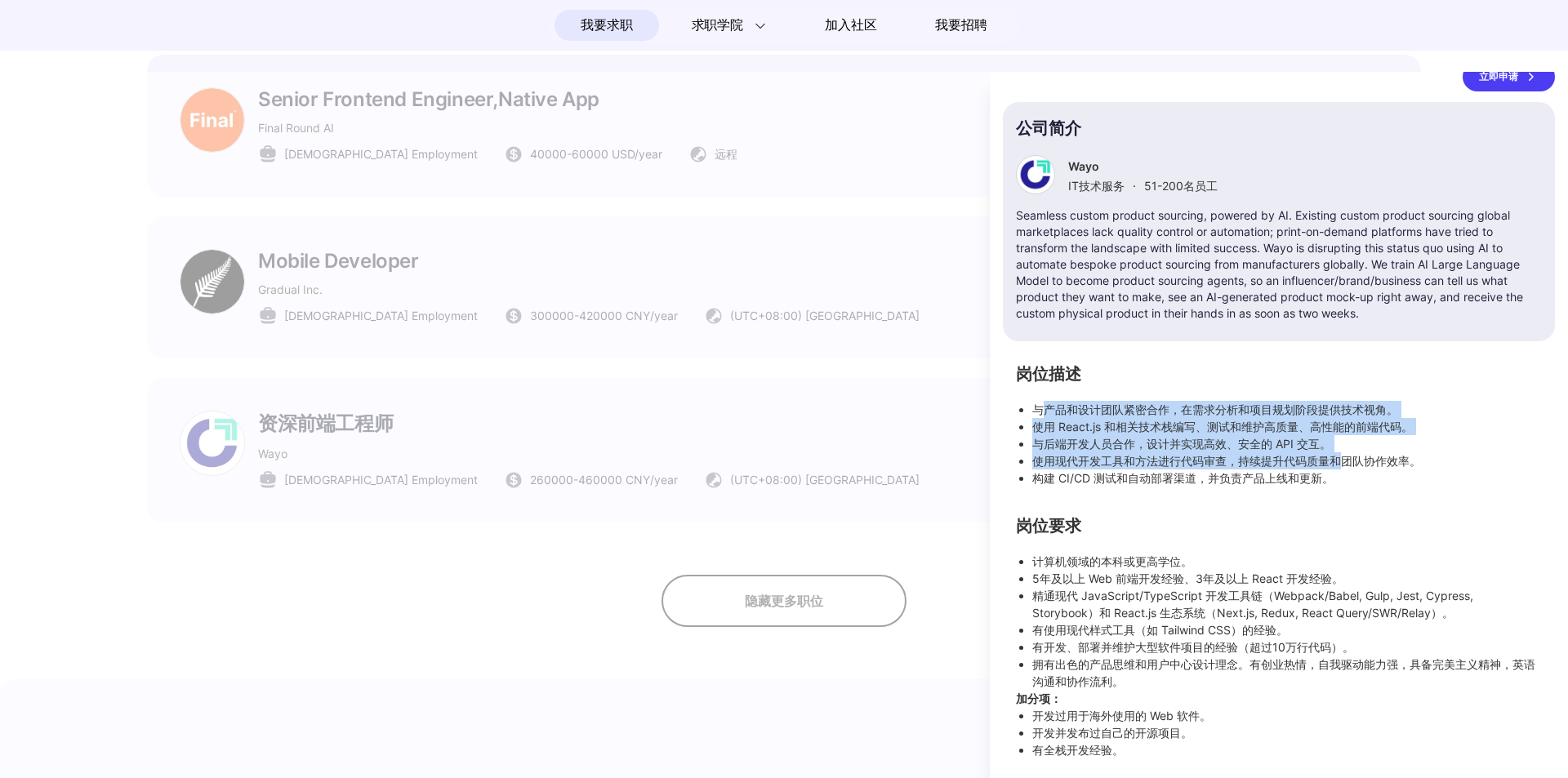
drag, startPoint x: 1079, startPoint y: 422, endPoint x: 1355, endPoint y: 461, distance: 278.7
click at [1355, 461] on ul "与产品和设计团队紧密合作，在需求分析和项目规划阶段提供技术视角。 使用 React.js 和相关技术栈编写、测试和维护高质量、高性能的前端代码。 与后端开发人…" at bounding box center [1279, 443] width 526 height 86
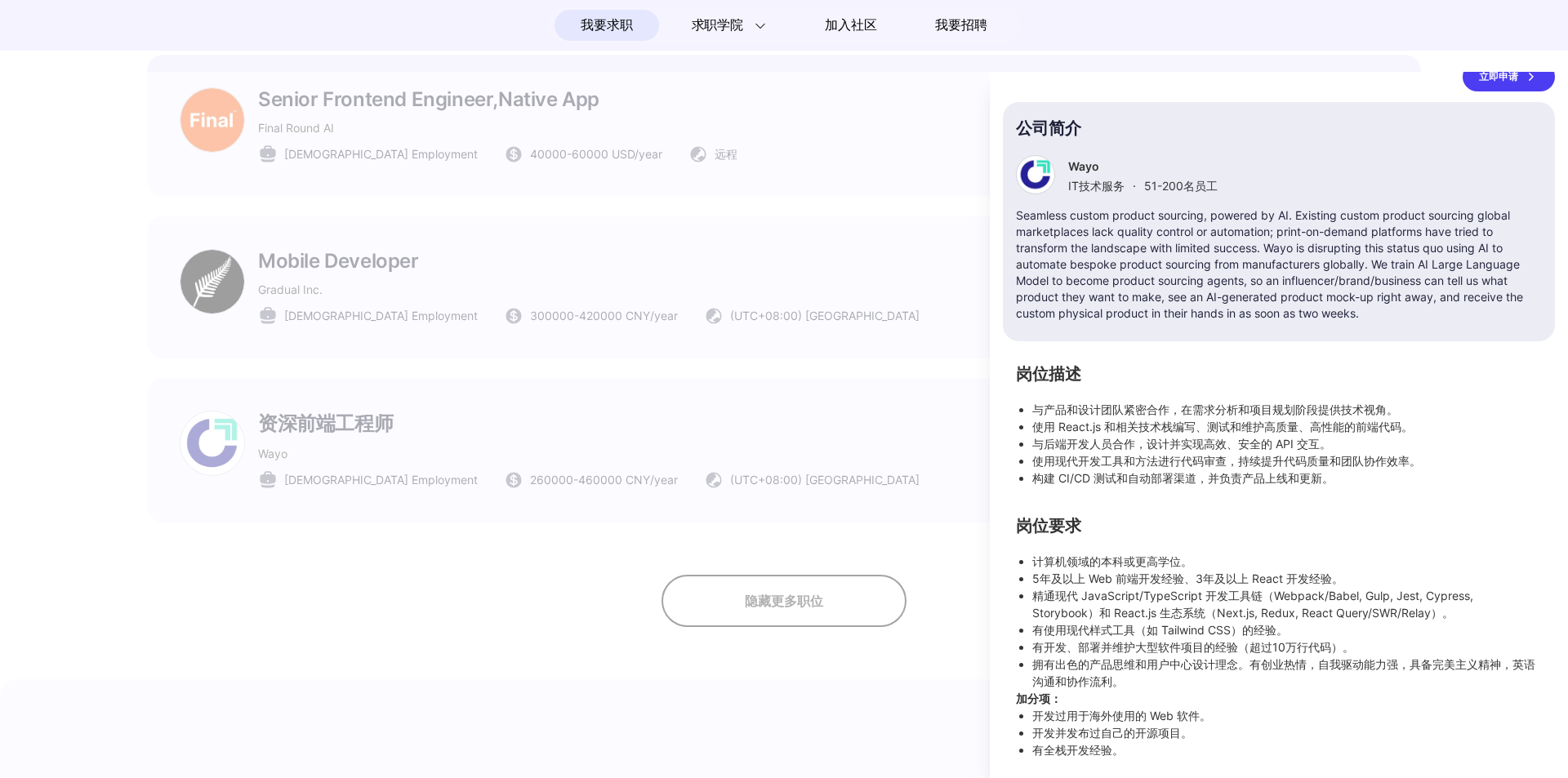
click at [1309, 507] on div "岗位描述 与产品和设计团队紧密合作，在需求分析和项目规划阶段提供技术视角。 使用 React.js 和相关技术栈编写、测试和维护高质量、高性能的前端代码。 与…" at bounding box center [1279, 563] width 552 height 391
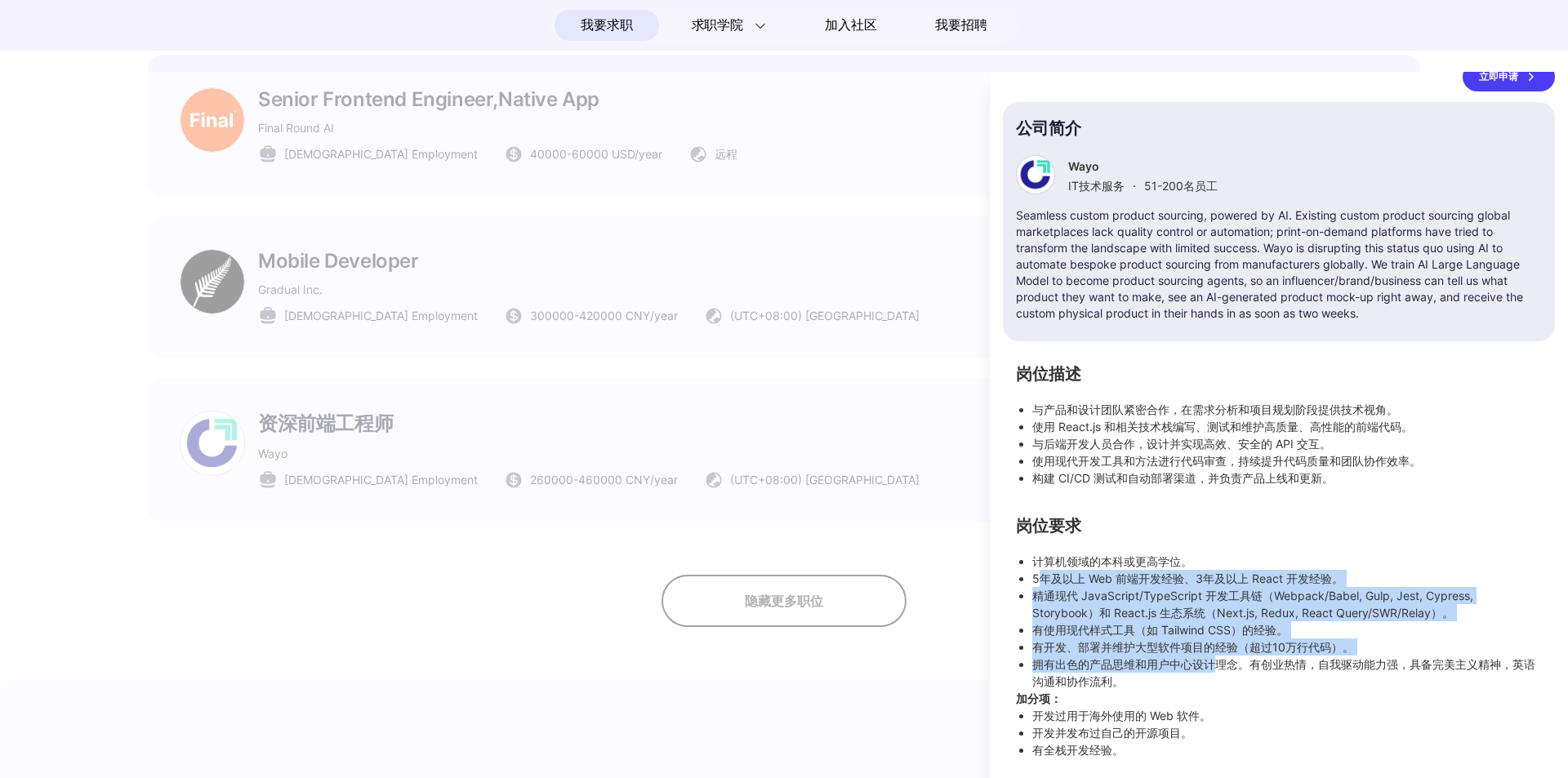
drag, startPoint x: 1039, startPoint y: 571, endPoint x: 1219, endPoint y: 657, distance: 199.5
click at [1219, 657] on ul "计算机领域的本科或更高学位。 5年及以上 Web 前端开发经验、3年及以上 React 开发经验。 精通现代 JavaScript/TypeScript 开发…" at bounding box center [1279, 621] width 526 height 137
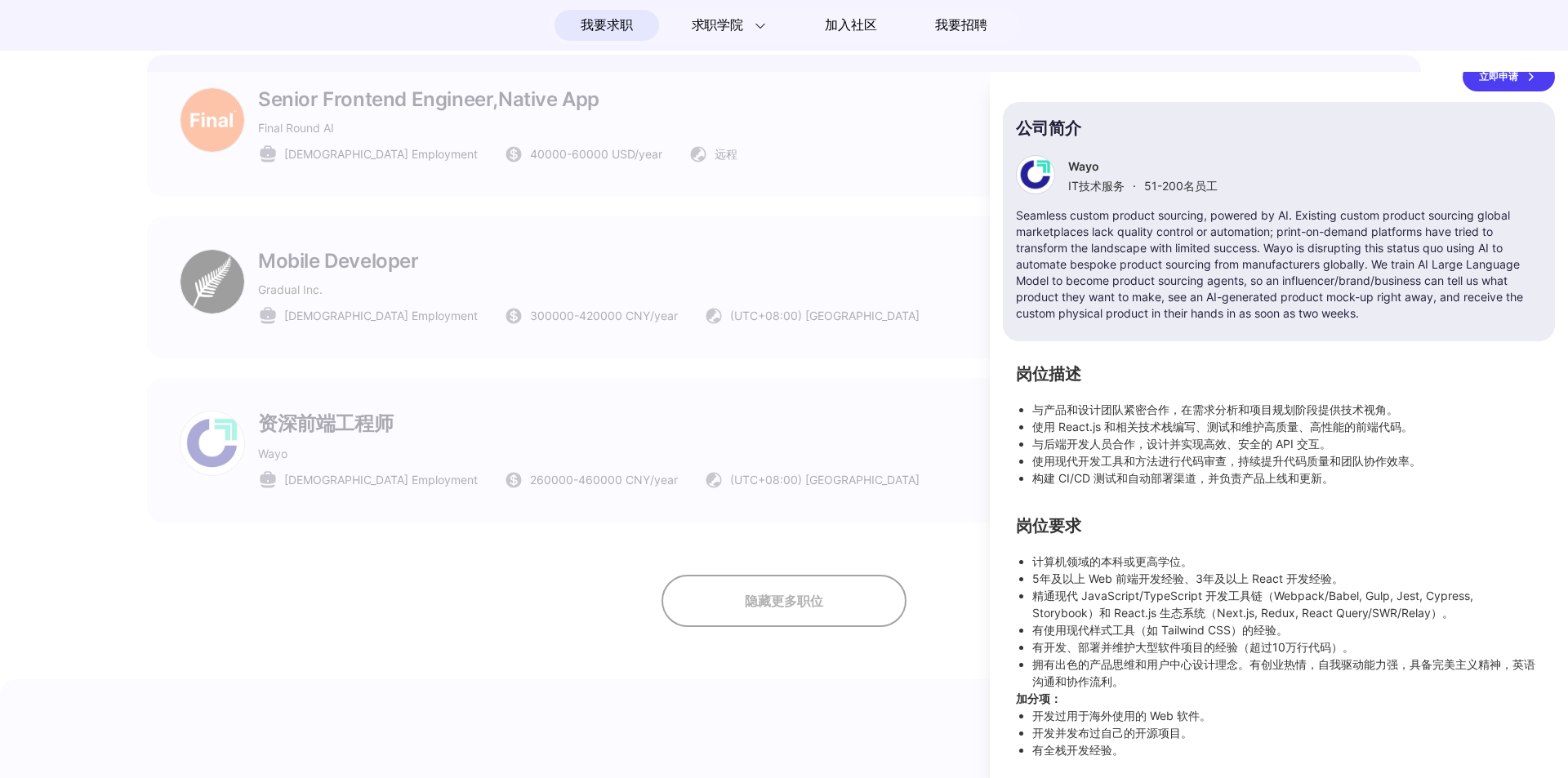
click at [1200, 695] on p "加分项：" at bounding box center [1279, 698] width 526 height 17
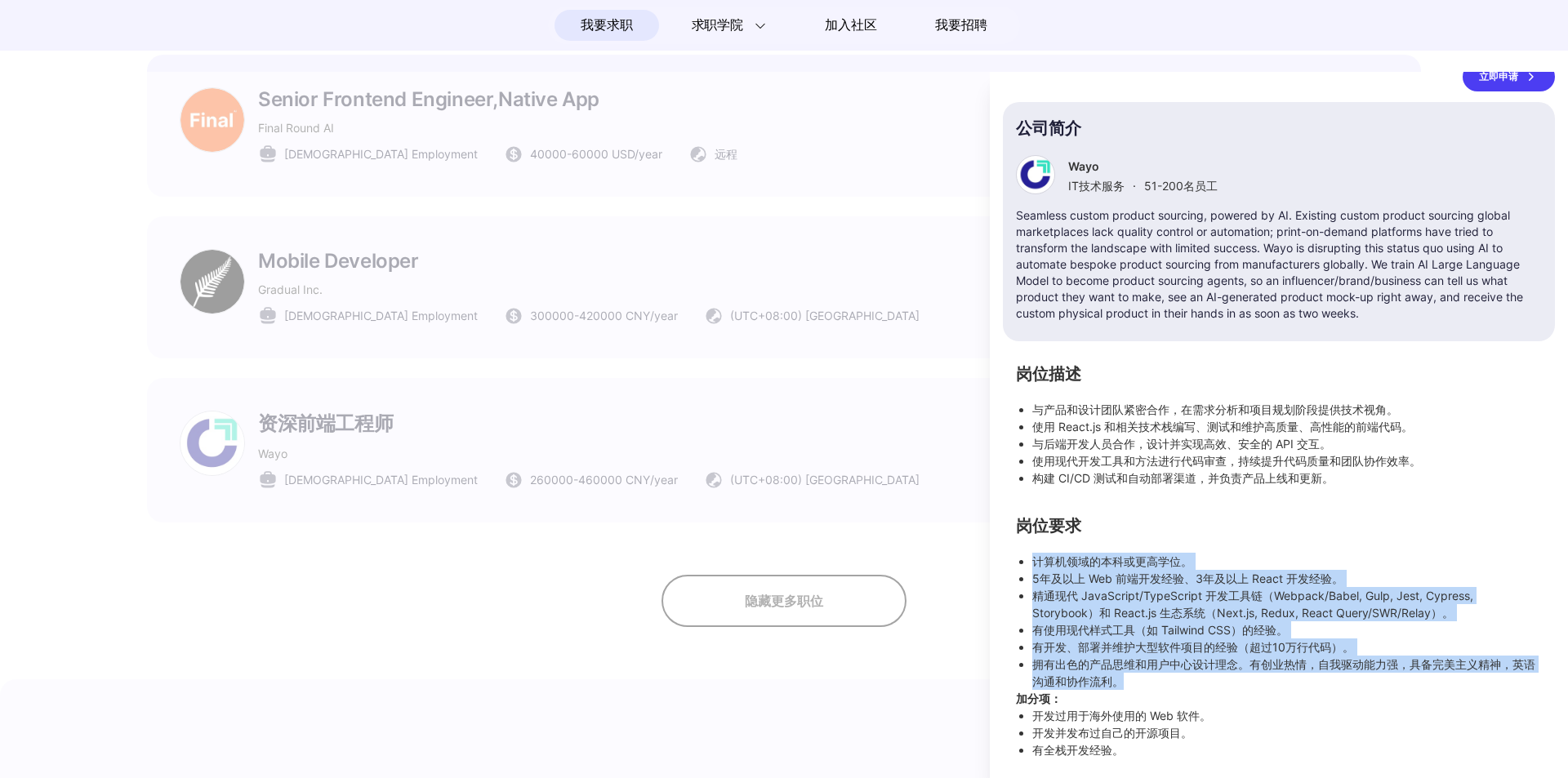
drag, startPoint x: 1155, startPoint y: 671, endPoint x: 1034, endPoint y: 557, distance: 166.2
click at [1034, 557] on ul "计算机领域的本科或更高学位。 5年及以上 Web 前端开发经验、3年及以上 React 开发经验。 精通现代 JavaScript/TypeScript 开发…" at bounding box center [1279, 621] width 526 height 137
click at [1176, 672] on li "拥有出色的产品思维和用户中心设计理念。有创业热情，自我驱动能力强，具备完美主义精神，英语沟通和协作流利。" at bounding box center [1287, 673] width 509 height 35
drag, startPoint x: 1152, startPoint y: 753, endPoint x: 1070, endPoint y: 573, distance: 197.8
click at [1031, 541] on section "岗位要求 计算机领域的本科或更高学位。 5年及以上 Web 前端开发经验、3年及以上 React 开发经验。 精通现代 JavaScript/TypeScri…" at bounding box center [1279, 639] width 526 height 239
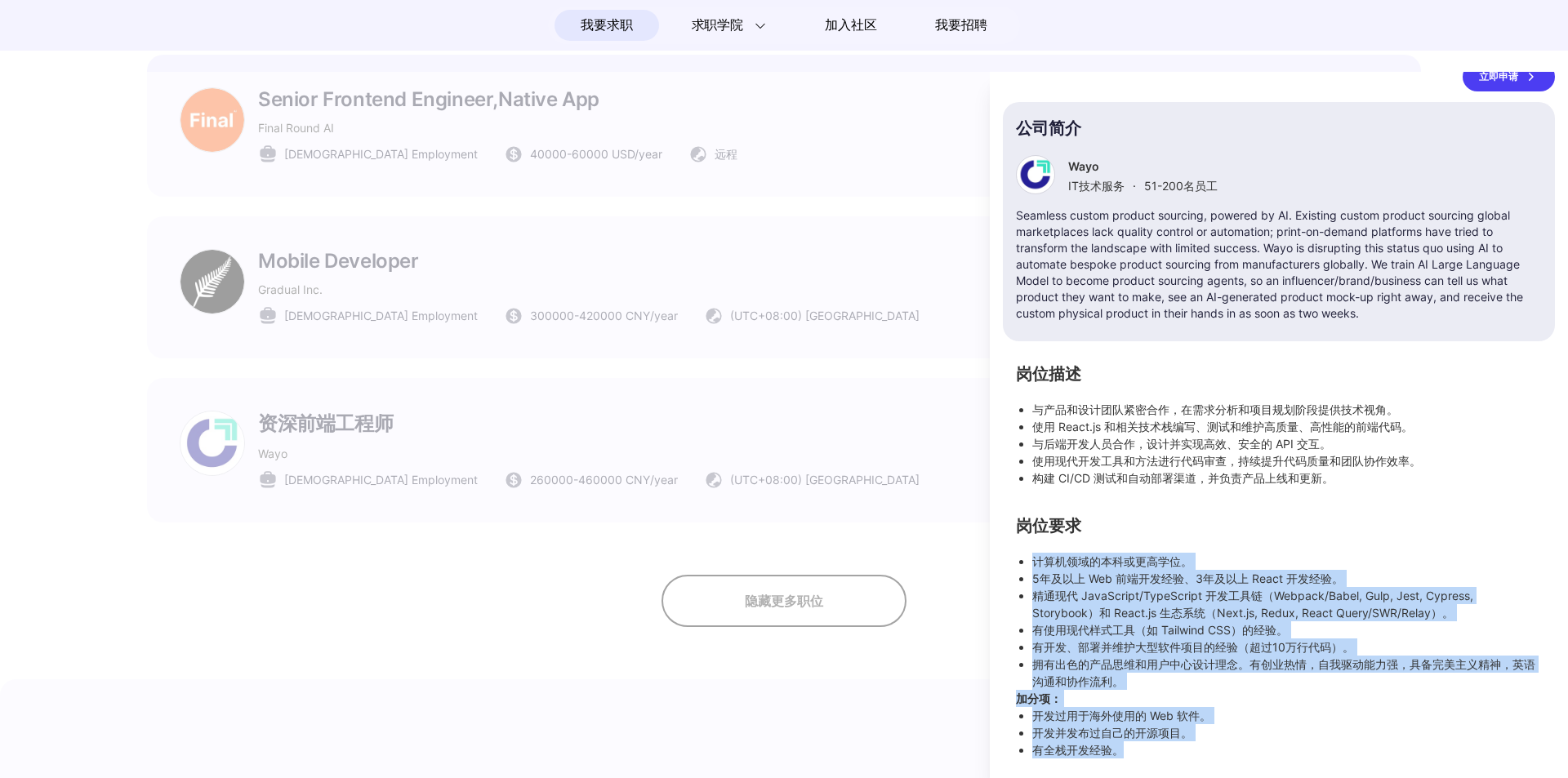
click at [1225, 692] on p "加分项：" at bounding box center [1279, 698] width 526 height 17
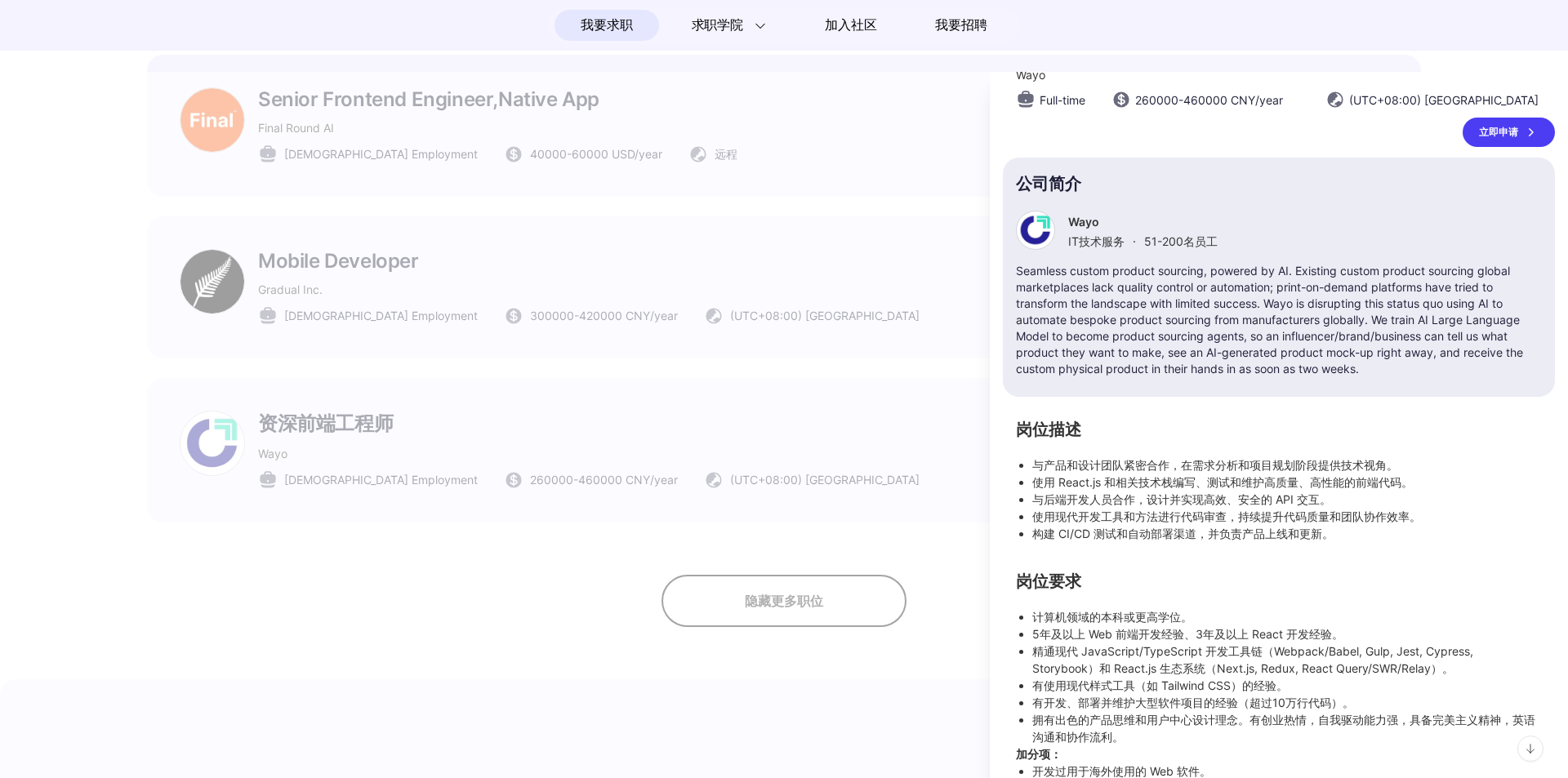
scroll to position [0, 0]
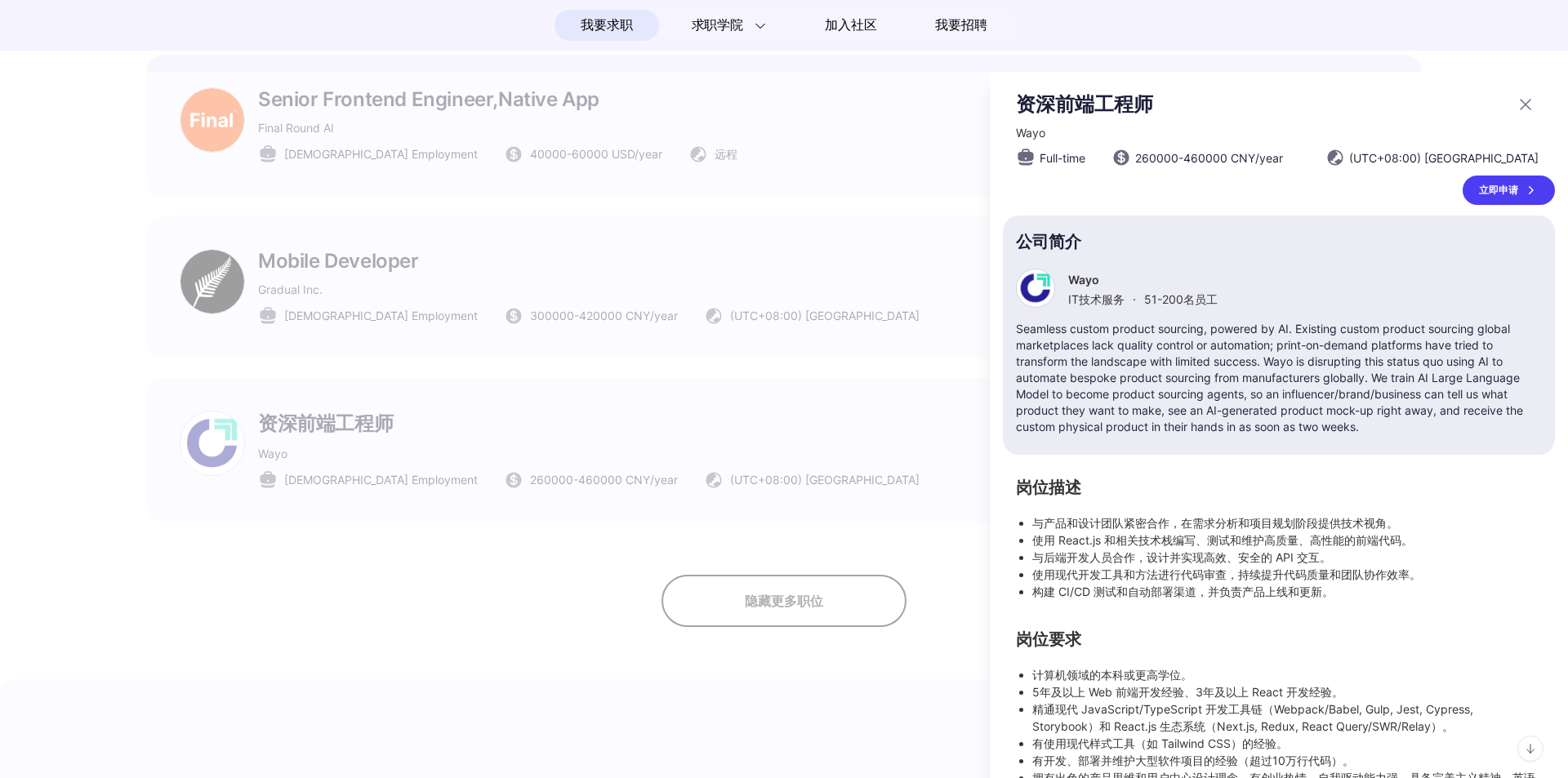
click at [1479, 190] on div "立即申请" at bounding box center [1509, 190] width 92 height 29
click at [1529, 191] on icon at bounding box center [1532, 190] width 5 height 8
click at [894, 382] on div at bounding box center [784, 425] width 1568 height 706
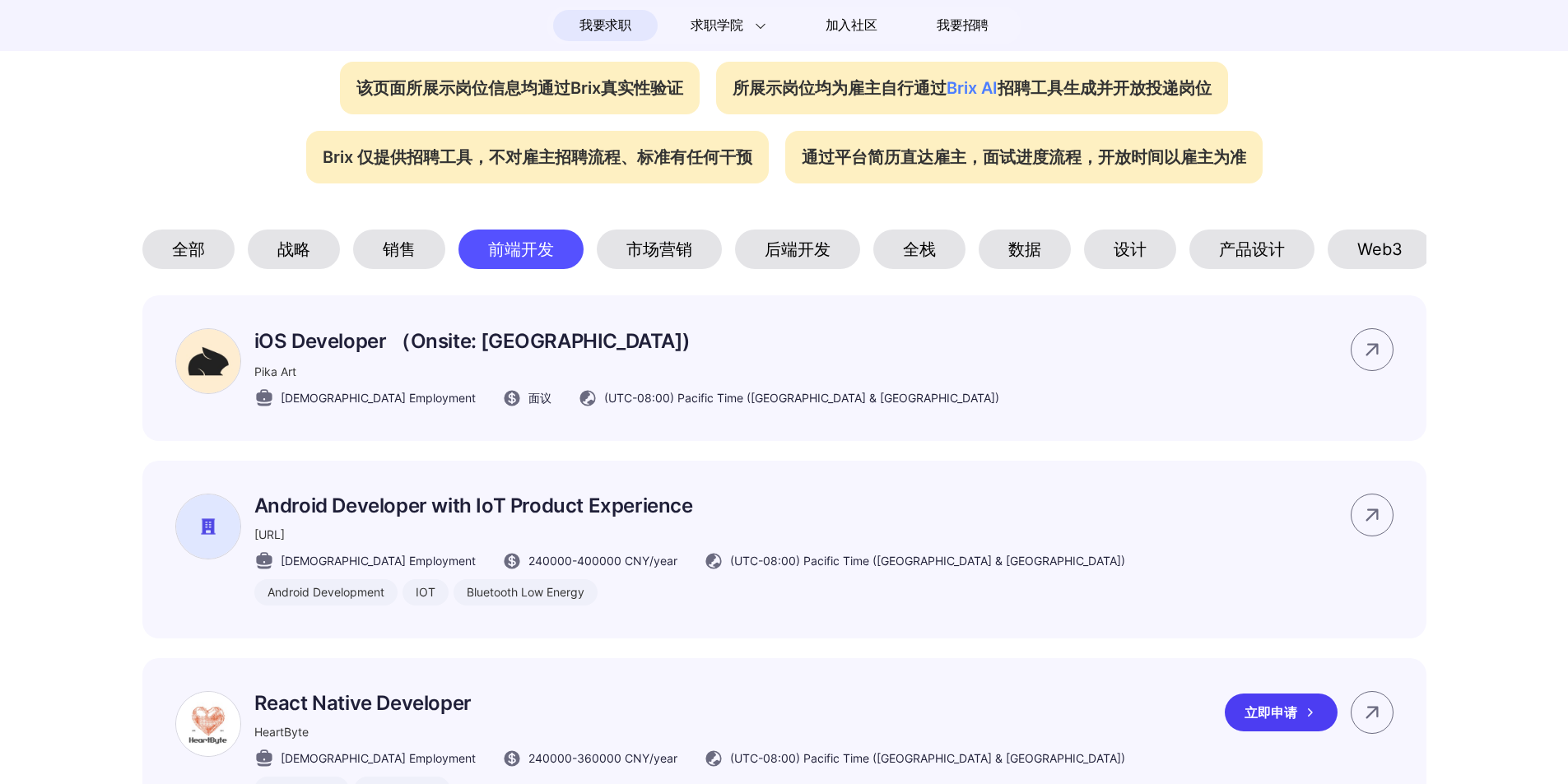
scroll to position [494, 0]
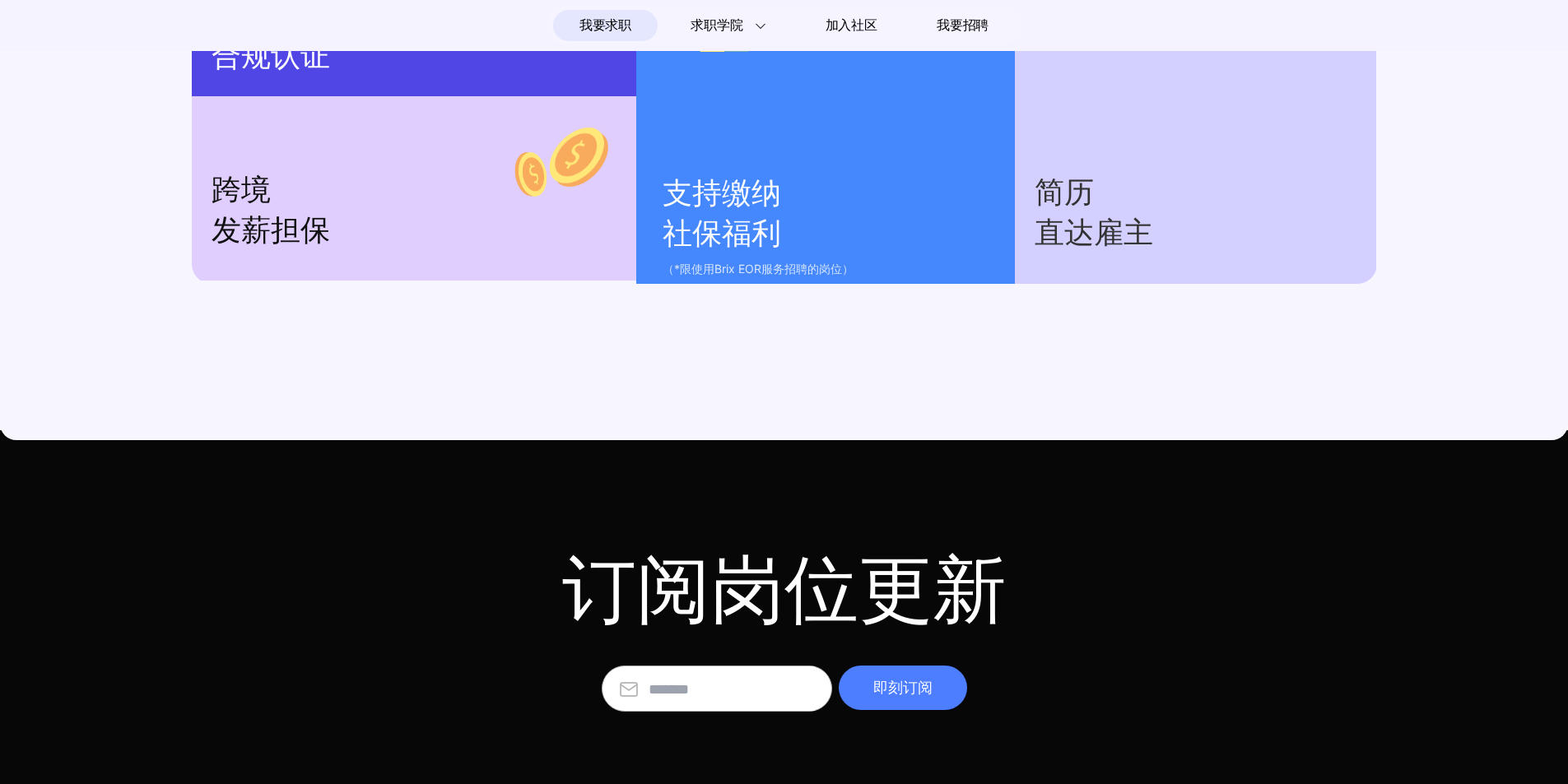
scroll to position [2335, 0]
click at [722, 682] on input "text" at bounding box center [732, 689] width 166 height 45
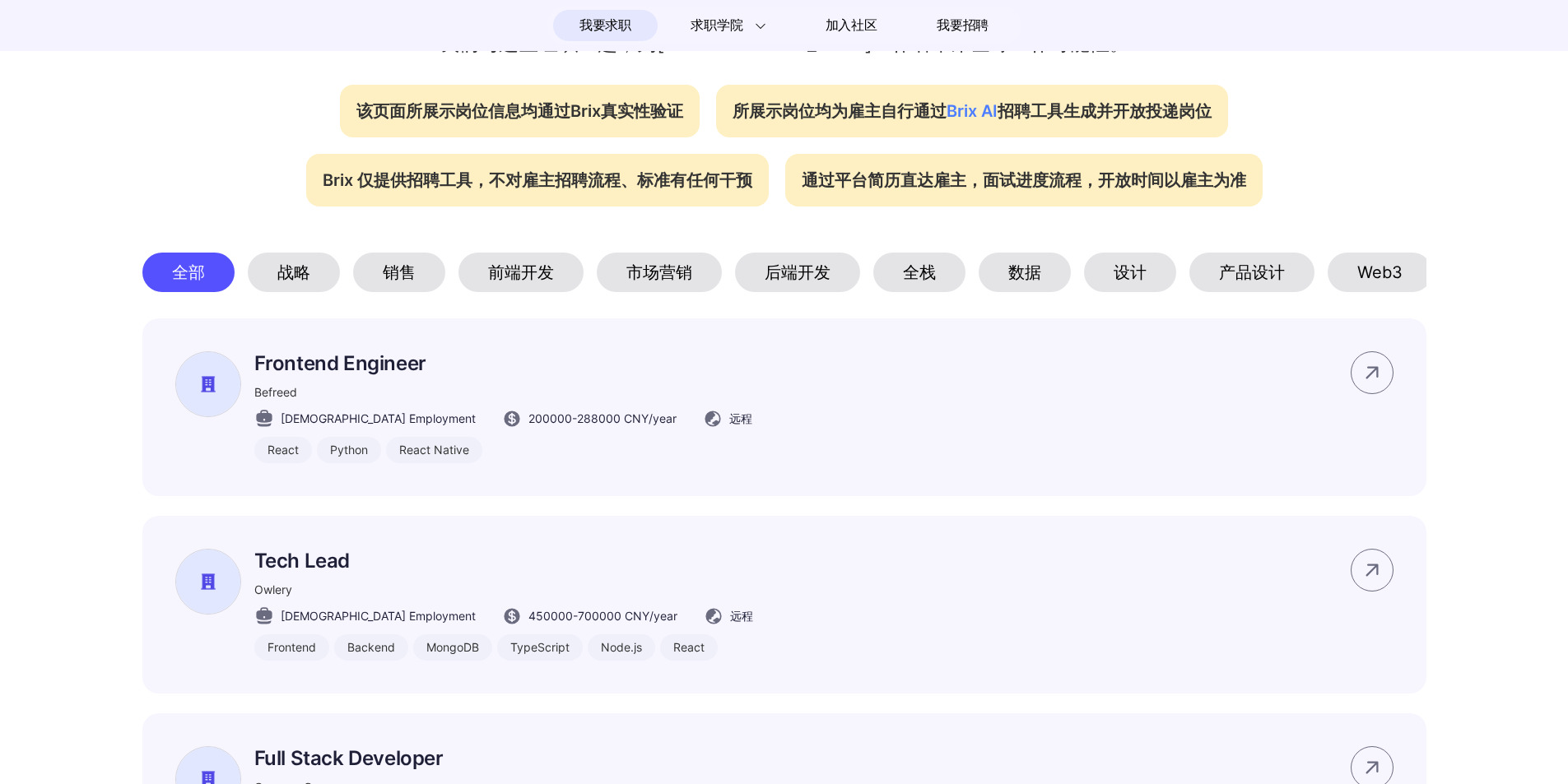
scroll to position [607, 0]
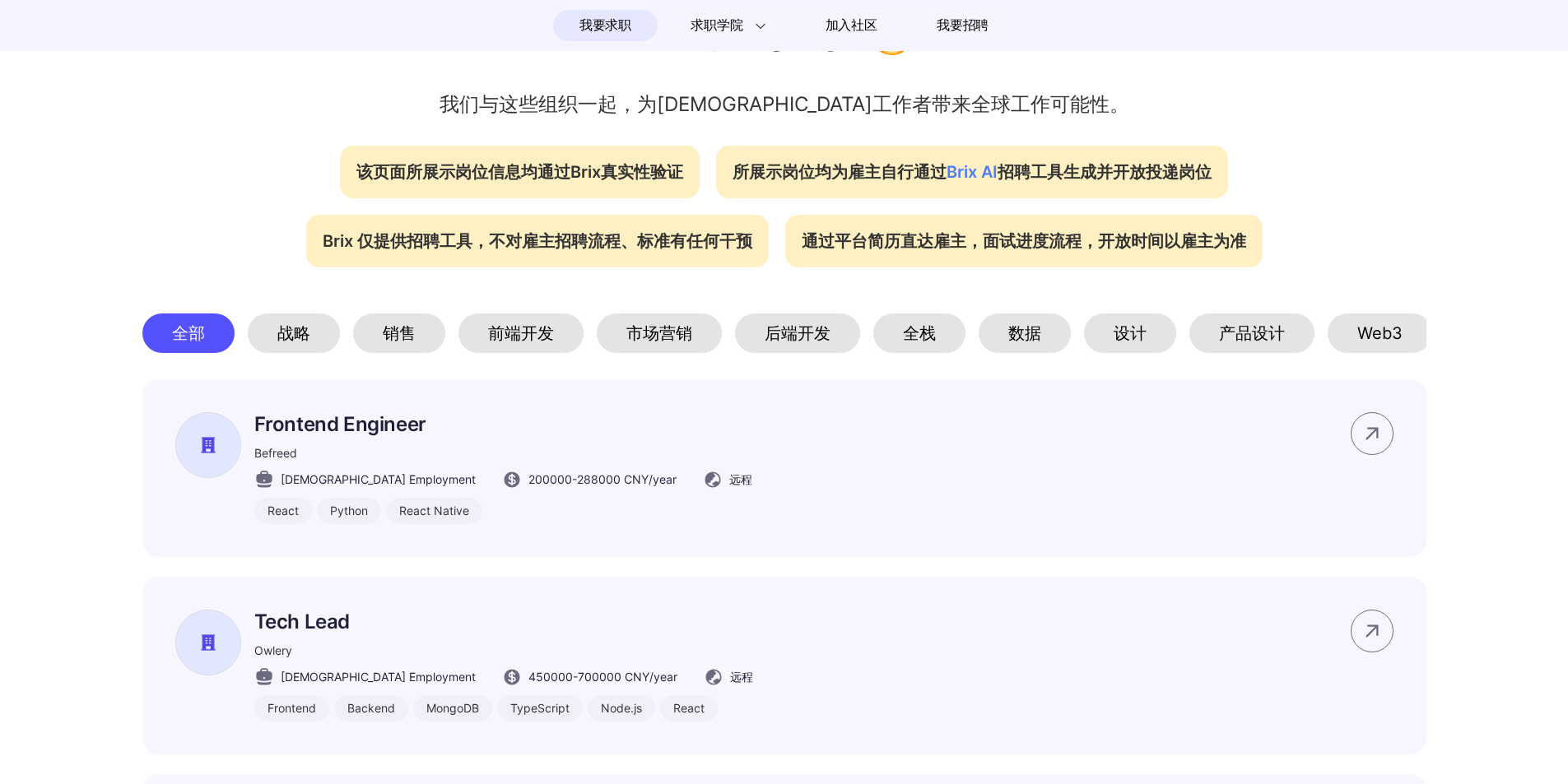
click at [526, 340] on div "前端开发" at bounding box center [520, 333] width 125 height 39
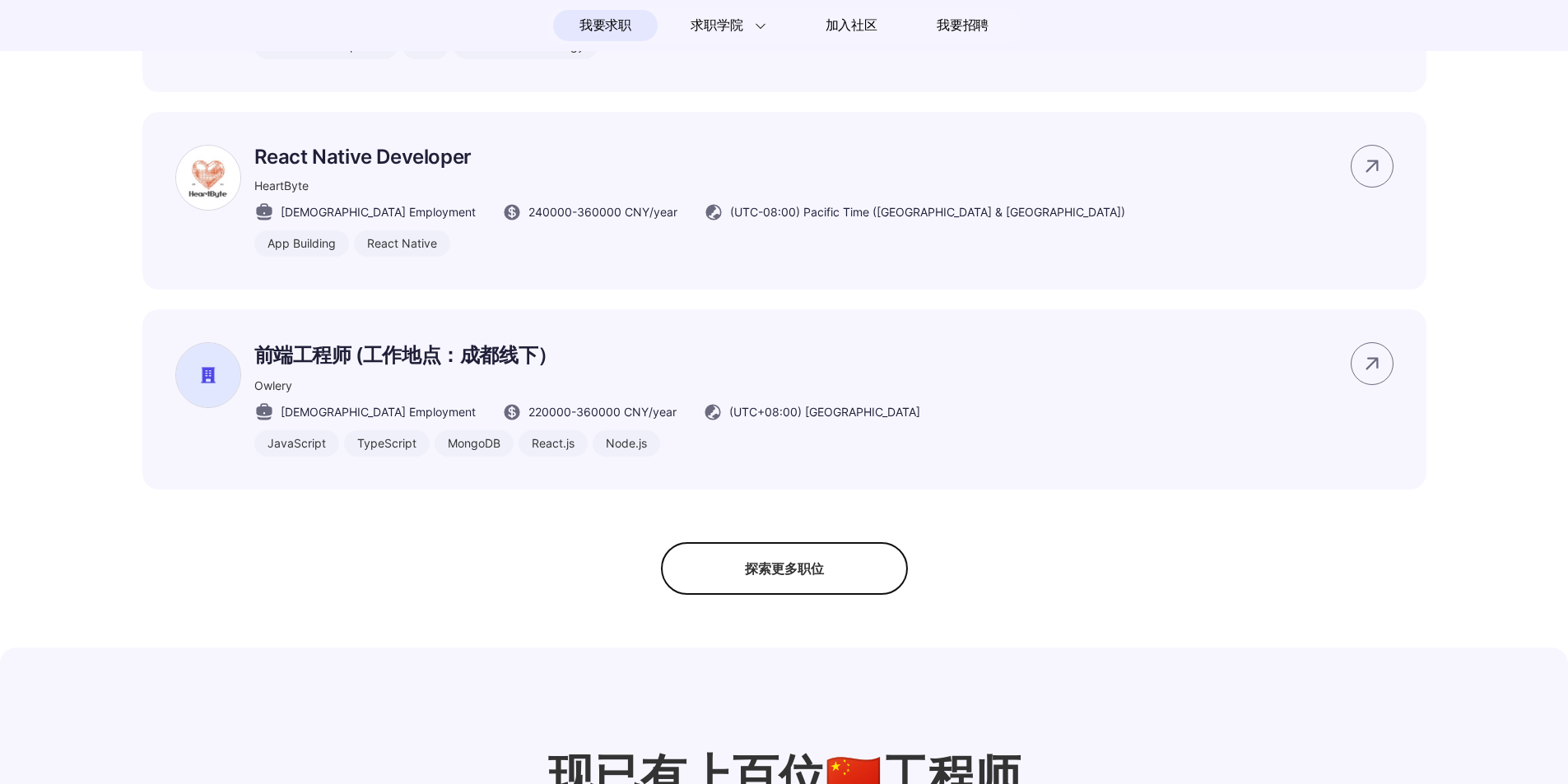
scroll to position [1266, 0]
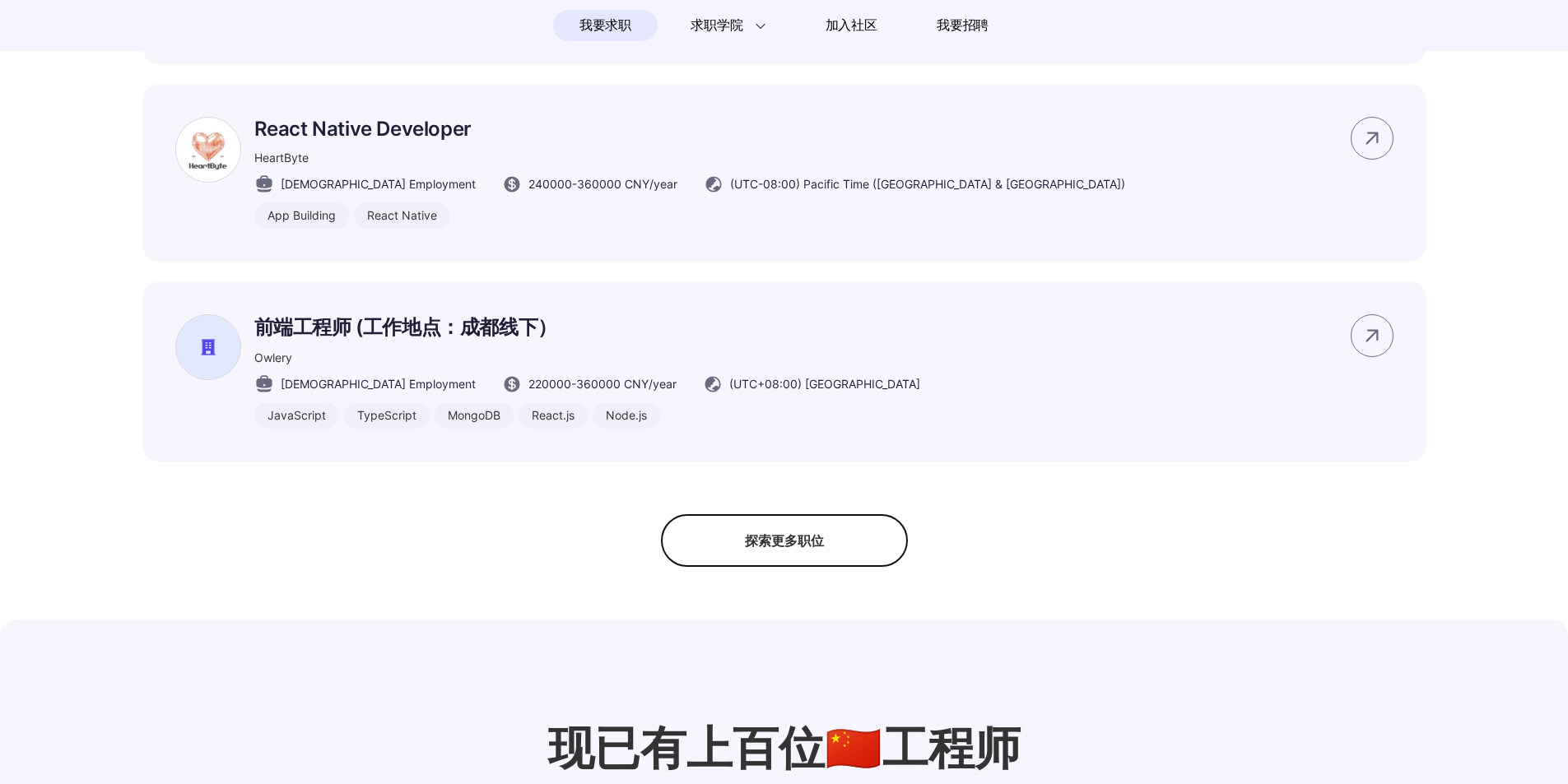
click at [835, 559] on div "探索更多职位" at bounding box center [784, 540] width 247 height 52
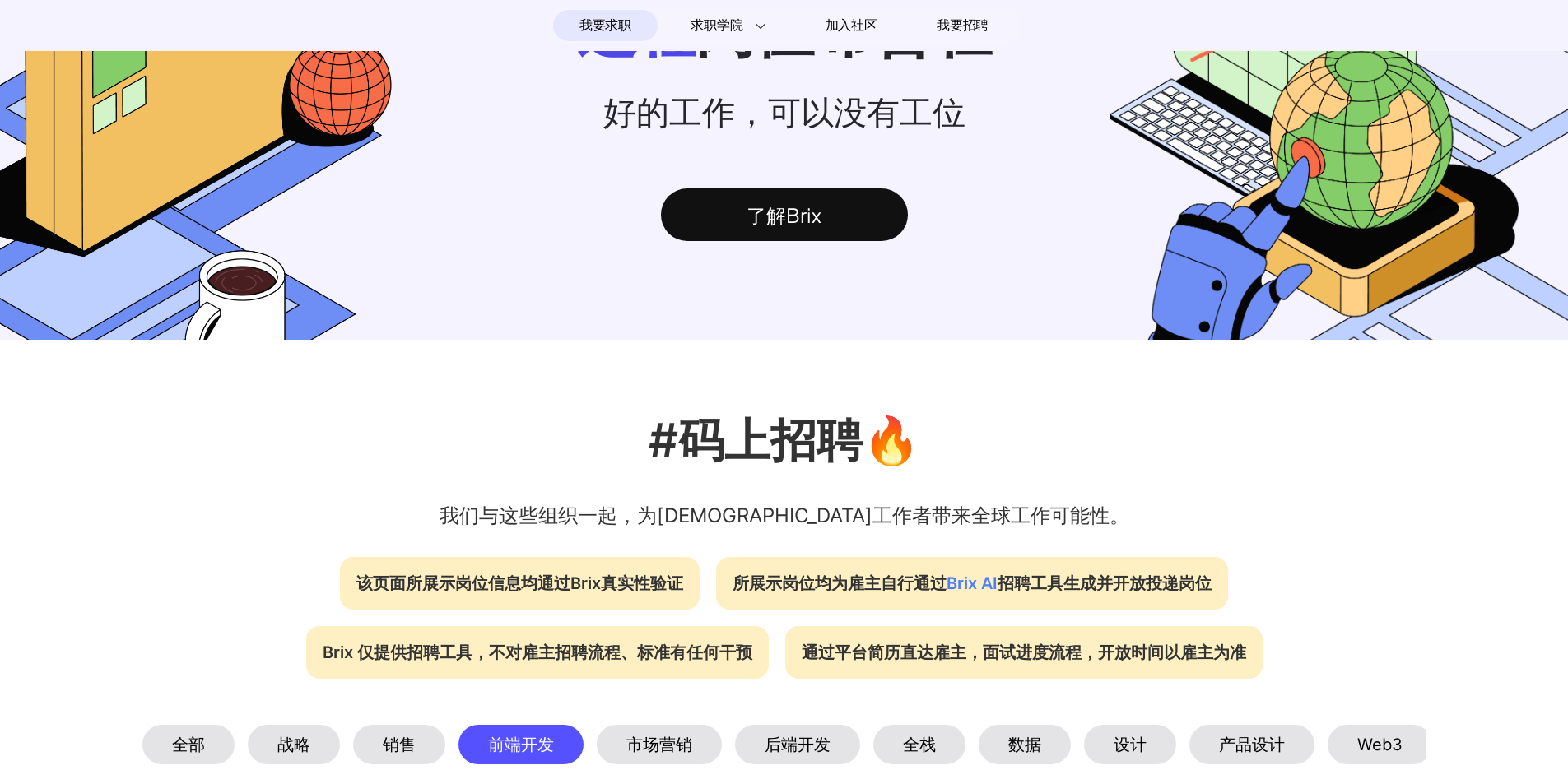
scroll to position [0, 0]
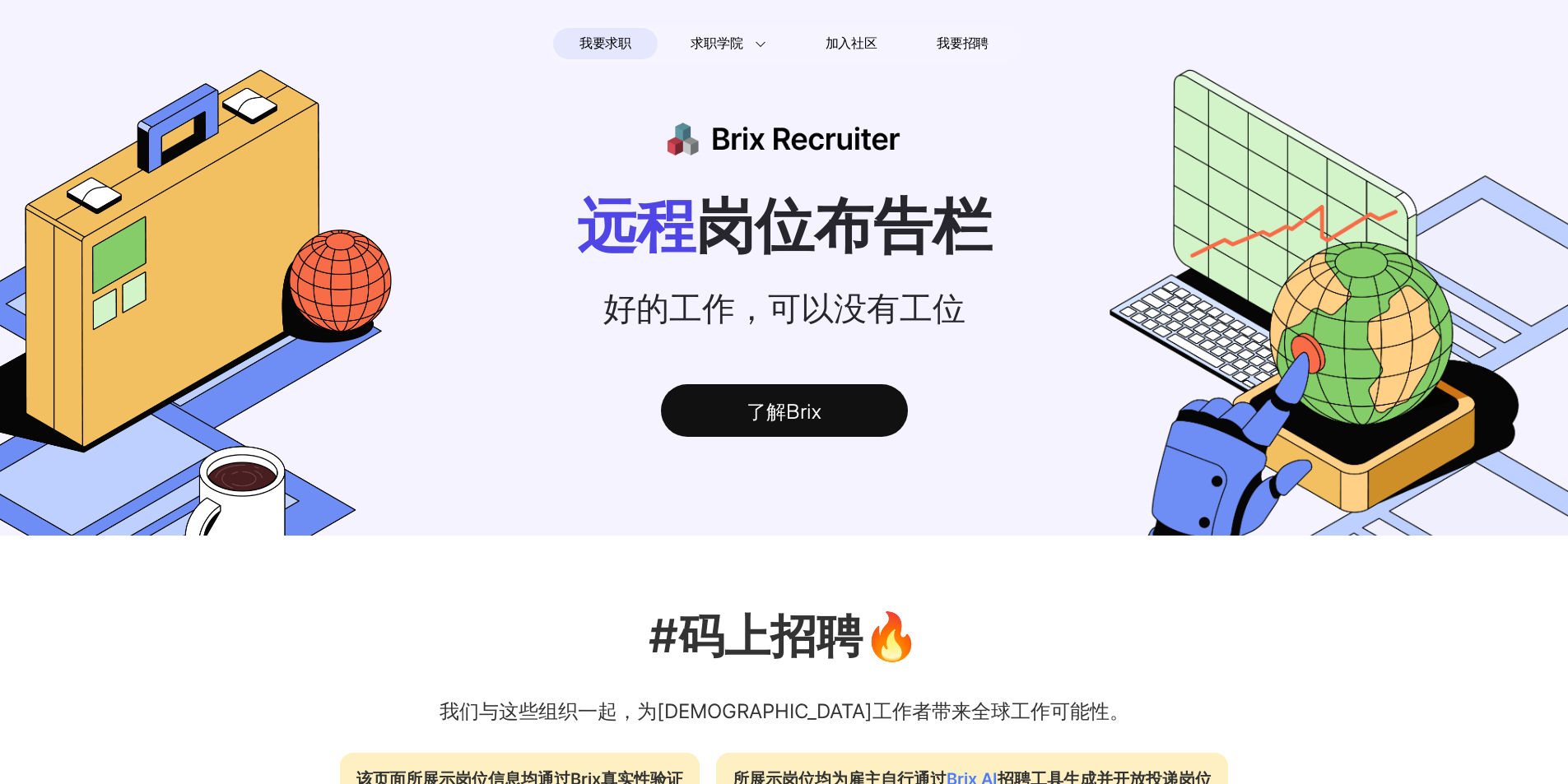
click at [610, 45] on span "我要求职" at bounding box center [605, 44] width 52 height 26
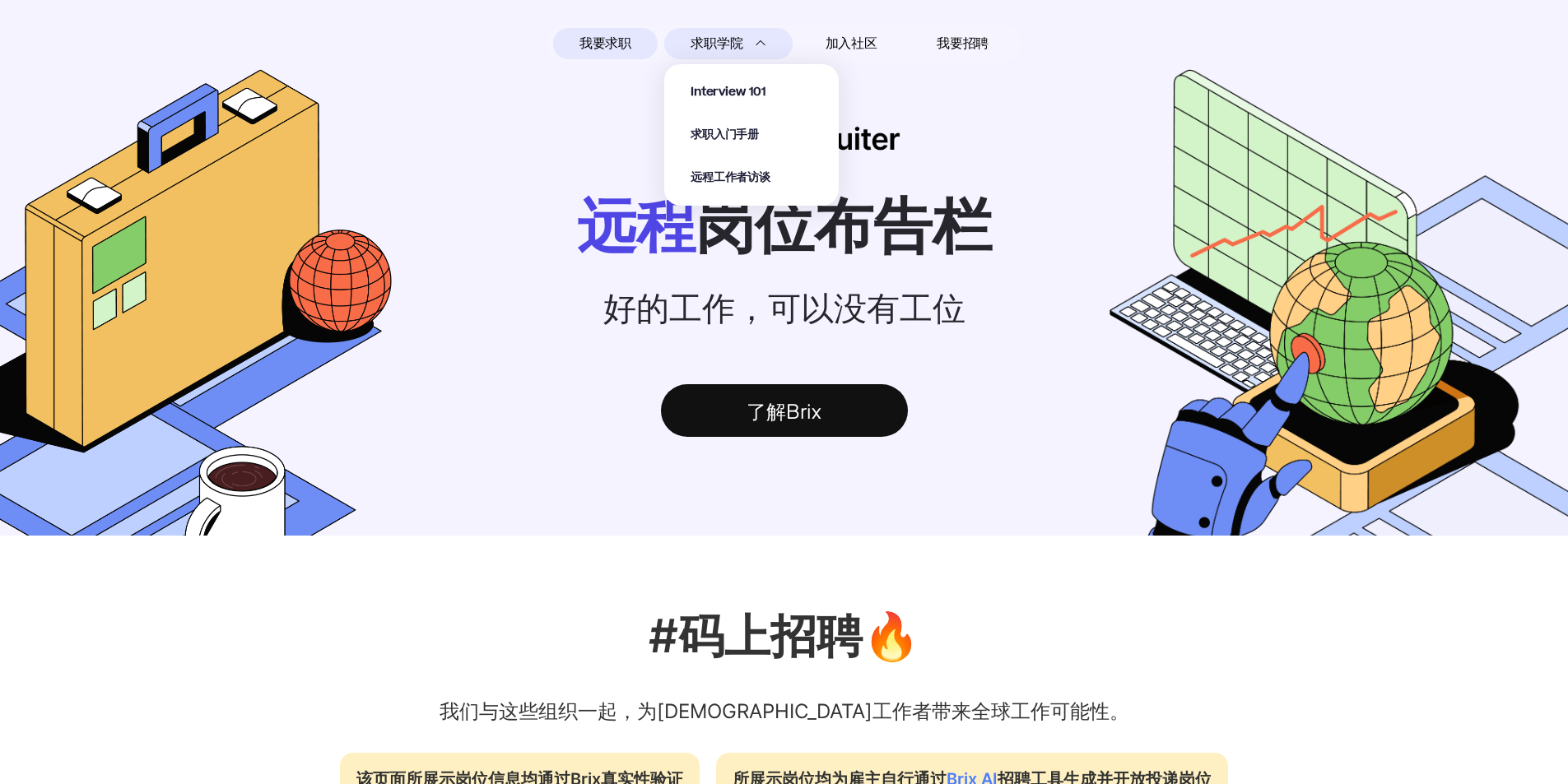
click at [697, 45] on span "求职学院" at bounding box center [716, 44] width 52 height 20
click at [717, 142] on span "求职入门手册" at bounding box center [725, 135] width 68 height 19
